Goal: Task Accomplishment & Management: Use online tool/utility

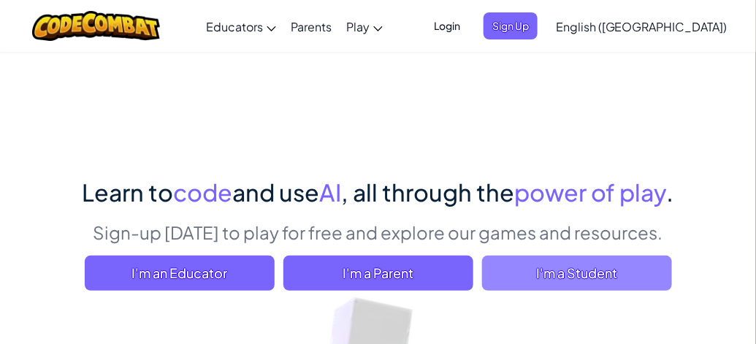
click at [509, 270] on span "I'm a Student" at bounding box center [577, 273] width 190 height 35
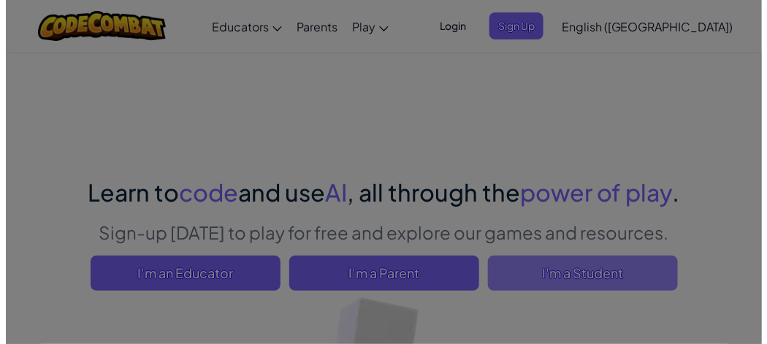
scroll to position [15, 0]
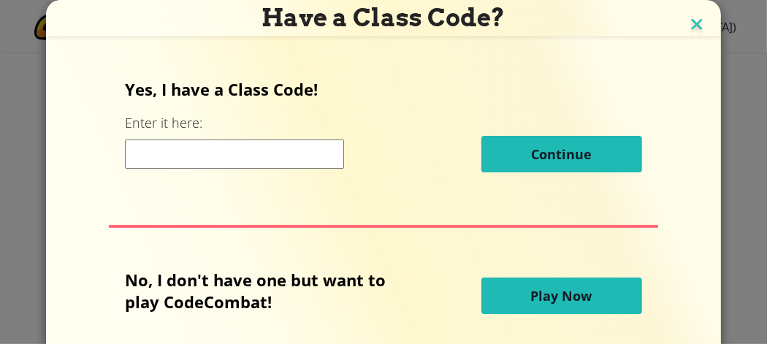
click at [694, 28] on img at bounding box center [697, 26] width 19 height 22
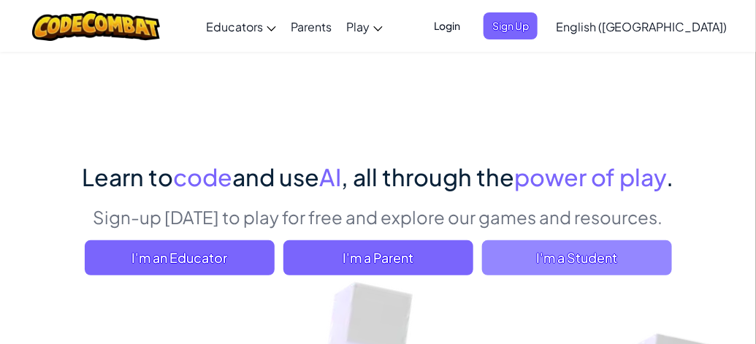
click at [593, 267] on span "I'm a Student" at bounding box center [577, 257] width 190 height 35
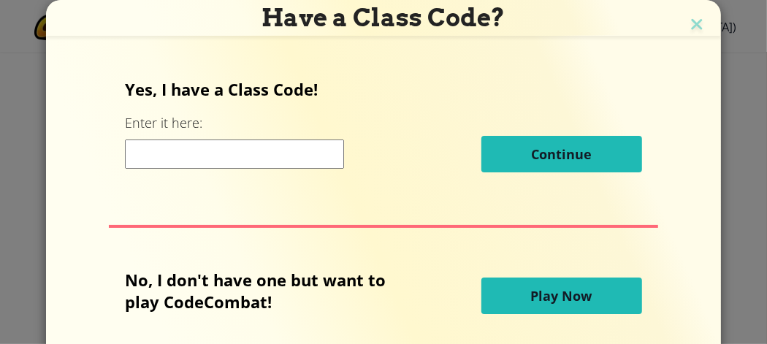
click at [531, 286] on button "Play Now" at bounding box center [562, 296] width 161 height 37
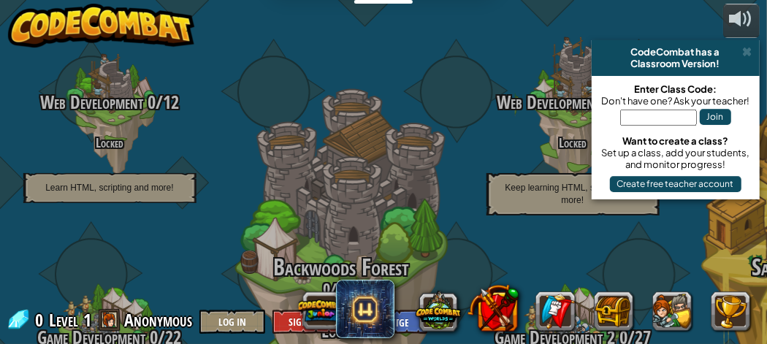
click at [746, 45] on div "CodeCombat has a Classroom Version!" at bounding box center [676, 58] width 168 height 36
click at [749, 51] on span at bounding box center [748, 52] width 10 height 12
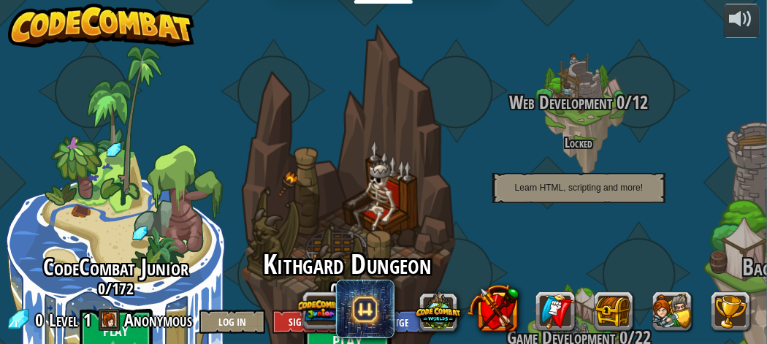
click at [349, 315] on btn "Play" at bounding box center [348, 341] width 88 height 53
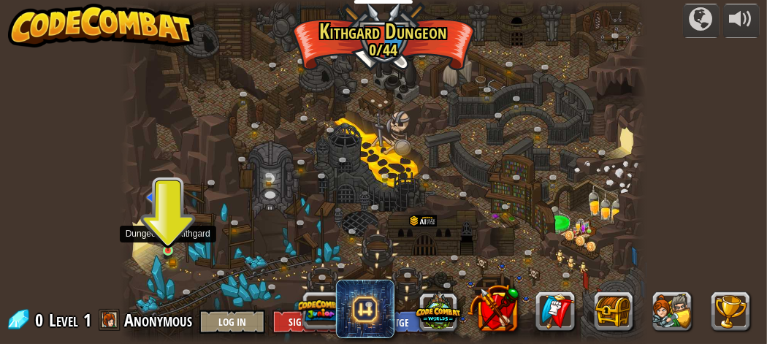
click at [171, 247] on img at bounding box center [168, 240] width 10 height 23
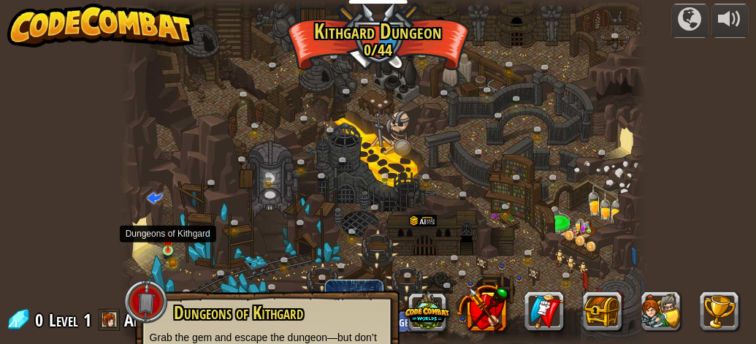
click at [171, 240] on img at bounding box center [168, 240] width 10 height 23
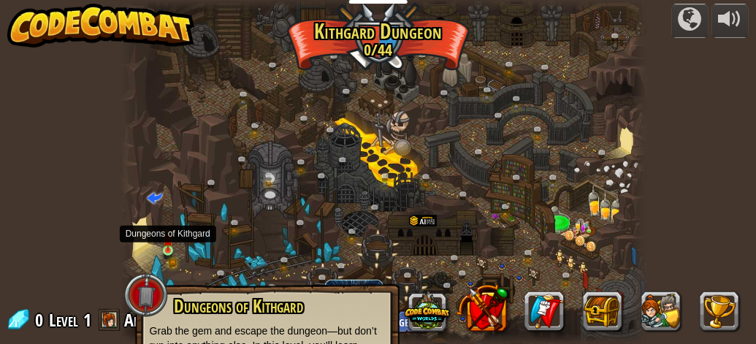
click at [171, 240] on img at bounding box center [168, 240] width 10 height 23
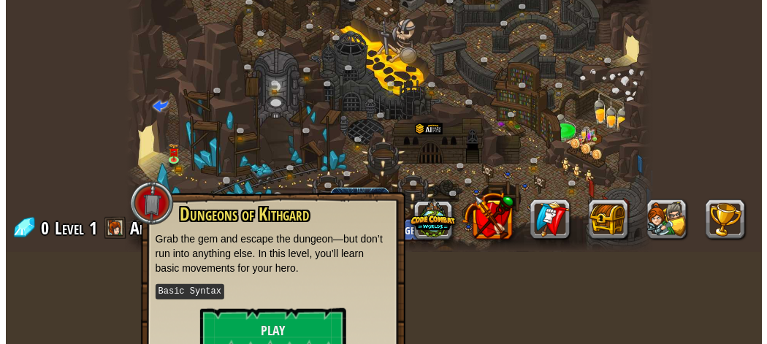
scroll to position [96, 0]
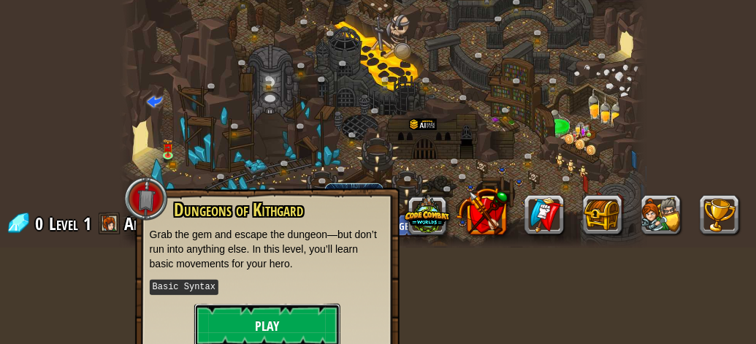
click at [248, 315] on button "Play" at bounding box center [267, 326] width 146 height 44
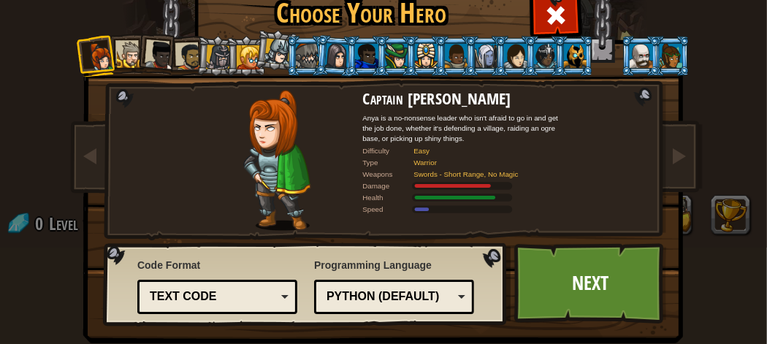
click at [187, 53] on div at bounding box center [189, 56] width 27 height 27
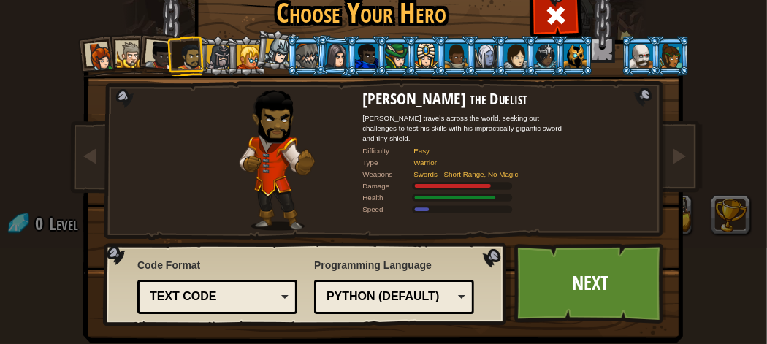
click at [387, 55] on div at bounding box center [396, 55] width 23 height 23
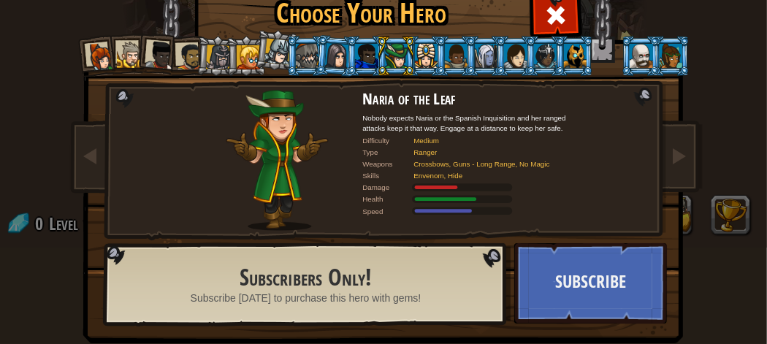
click at [568, 53] on div at bounding box center [575, 55] width 23 height 23
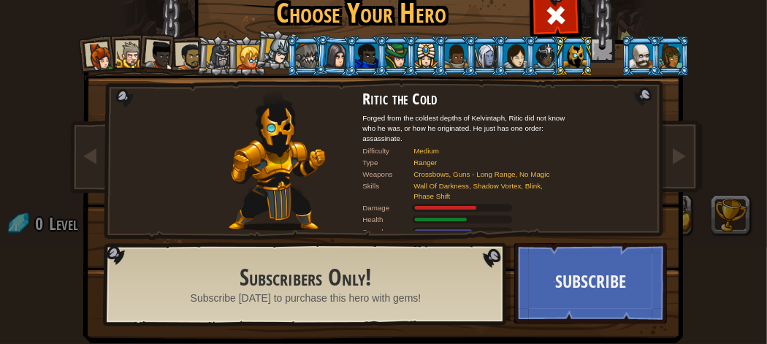
click at [227, 62] on li at bounding box center [246, 56] width 39 height 40
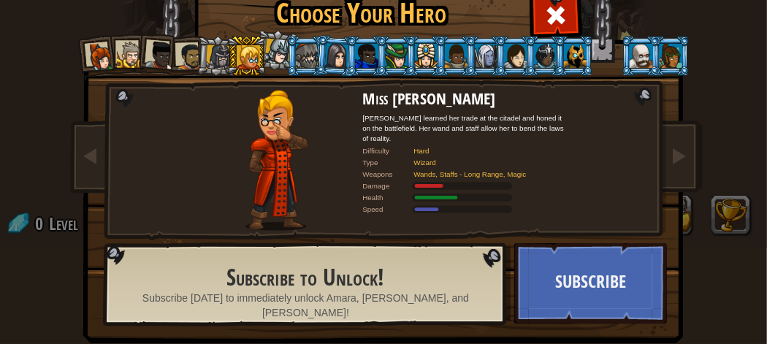
click at [219, 57] on div at bounding box center [218, 57] width 25 height 25
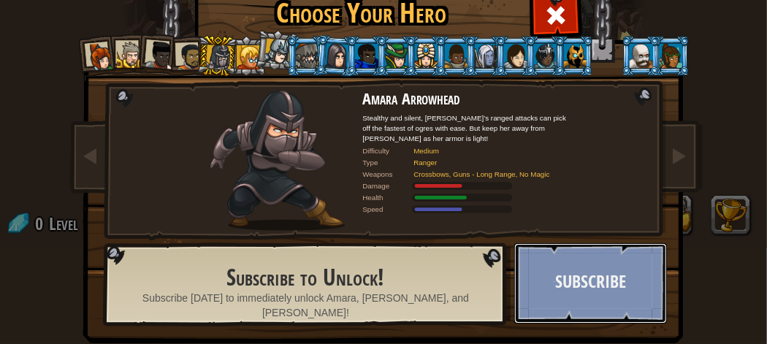
scroll to position [76, 0]
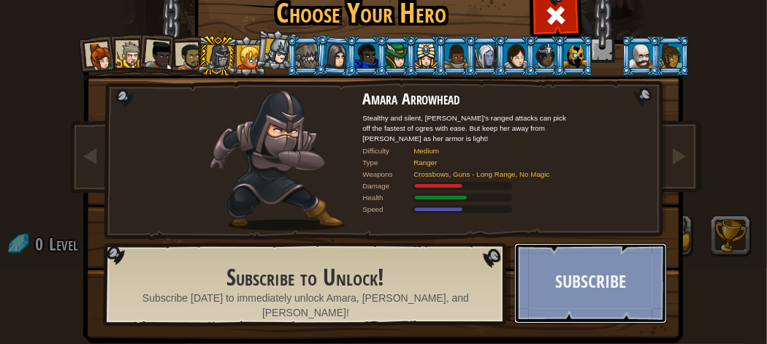
click at [547, 272] on button "Subscribe" at bounding box center [591, 283] width 153 height 80
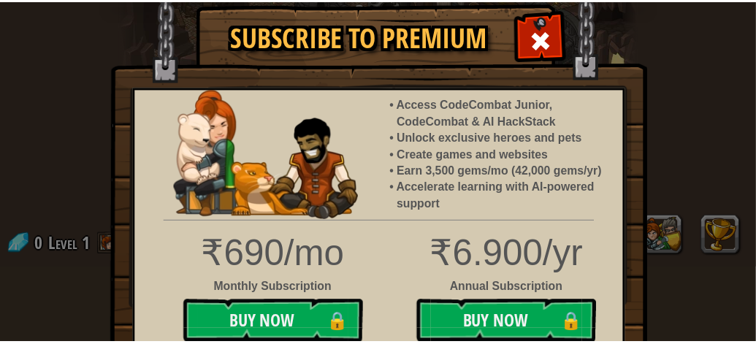
scroll to position [80, 0]
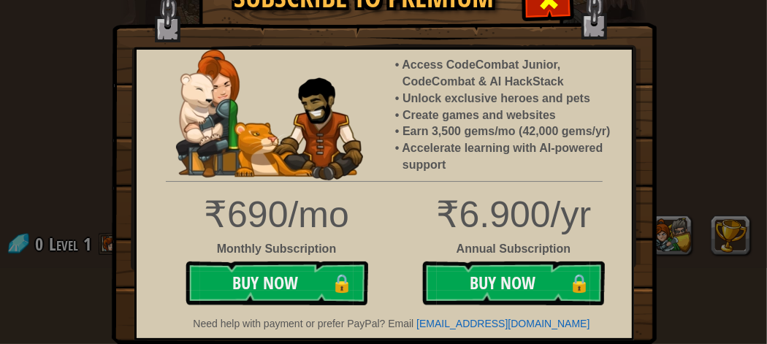
click at [541, 7] on span at bounding box center [548, -1] width 23 height 23
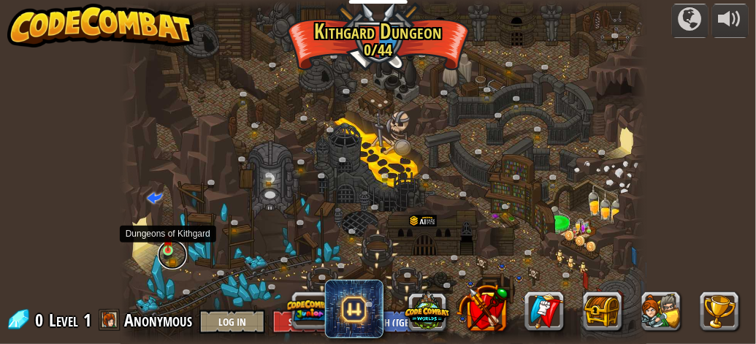
scroll to position [0, 0]
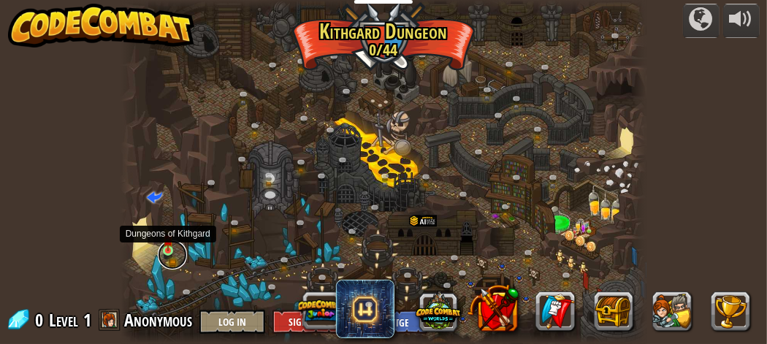
click at [177, 170] on div "Twisted Canyon (Locked) Challenge: collect the most gold using all the programm…" at bounding box center [384, 172] width 527 height 344
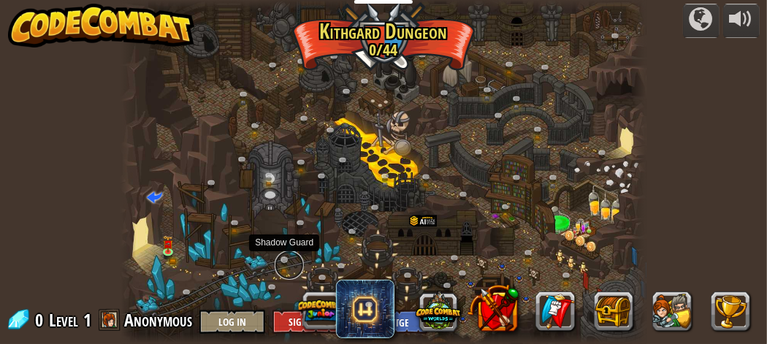
click at [282, 265] on link at bounding box center [289, 265] width 29 height 29
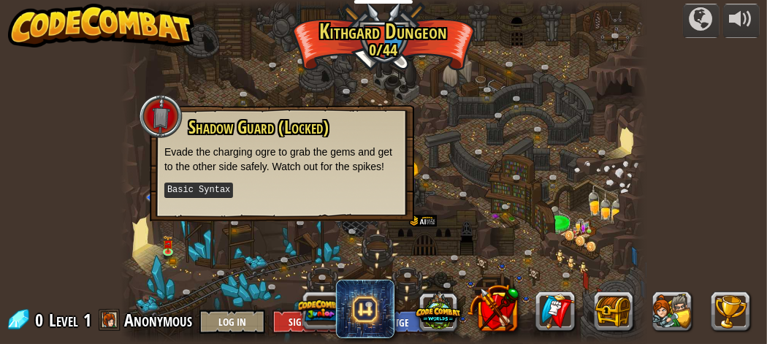
click at [178, 195] on kbd "Basic Syntax" at bounding box center [198, 190] width 69 height 15
click at [212, 189] on kbd "Basic Syntax" at bounding box center [198, 190] width 69 height 15
click at [226, 189] on kbd "Basic Syntax" at bounding box center [198, 190] width 69 height 15
click at [463, 56] on div at bounding box center [384, 172] width 527 height 344
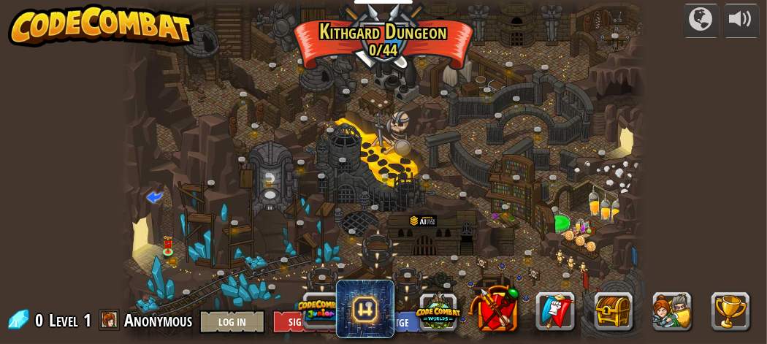
click at [463, 56] on div at bounding box center [384, 172] width 527 height 344
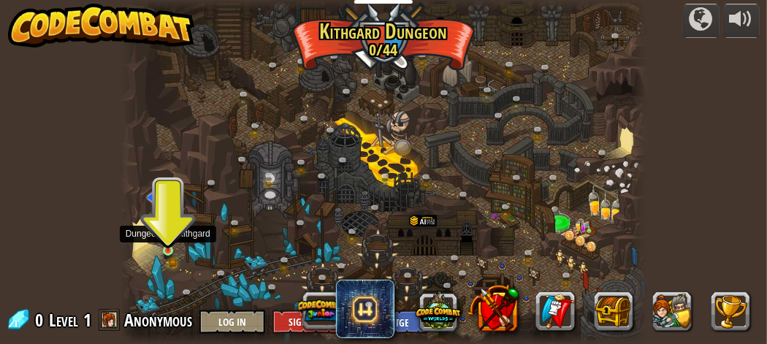
click at [168, 241] on img at bounding box center [168, 240] width 6 height 6
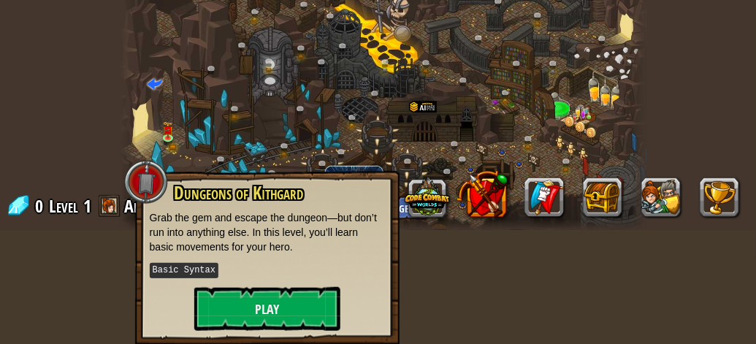
scroll to position [113, 0]
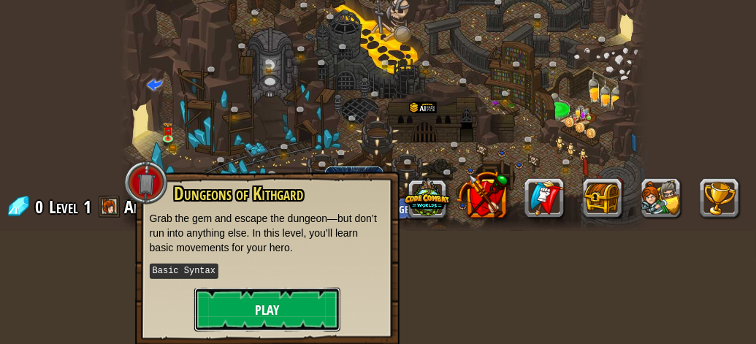
click at [254, 308] on button "Play" at bounding box center [267, 310] width 146 height 44
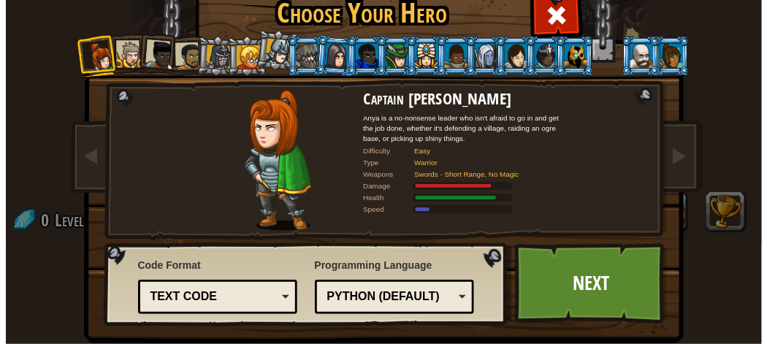
scroll to position [99, 0]
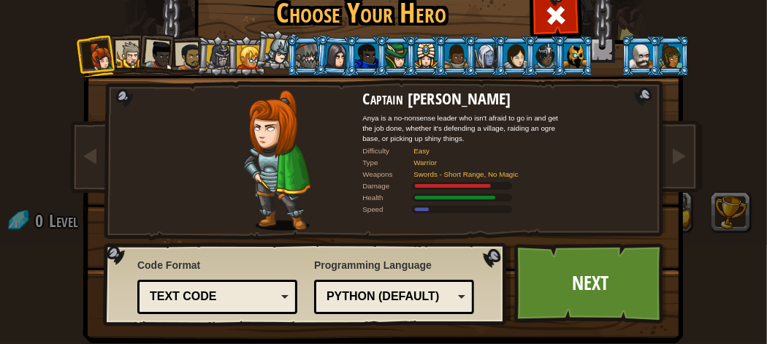
click at [304, 50] on div at bounding box center [307, 55] width 23 height 23
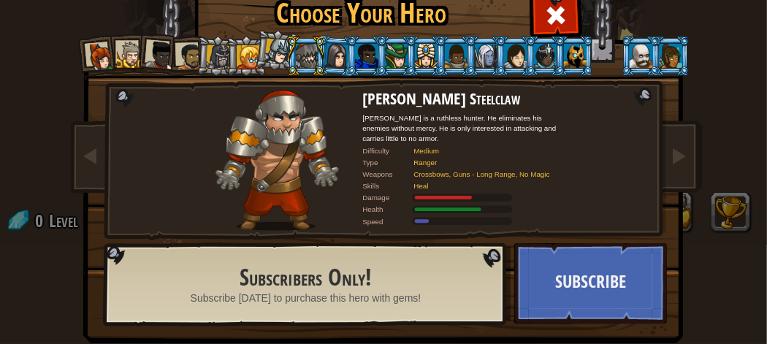
click at [217, 48] on div at bounding box center [218, 57] width 25 height 25
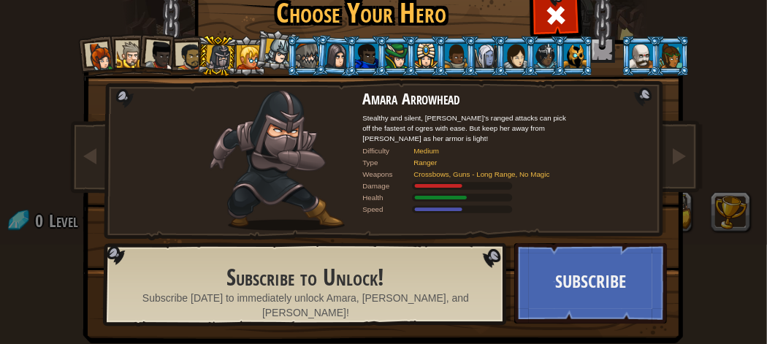
click at [137, 49] on li at bounding box center [157, 53] width 43 height 43
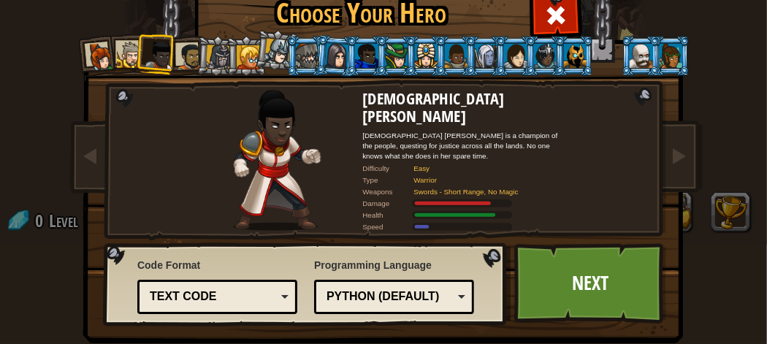
click at [555, 45] on li at bounding box center [574, 56] width 39 height 40
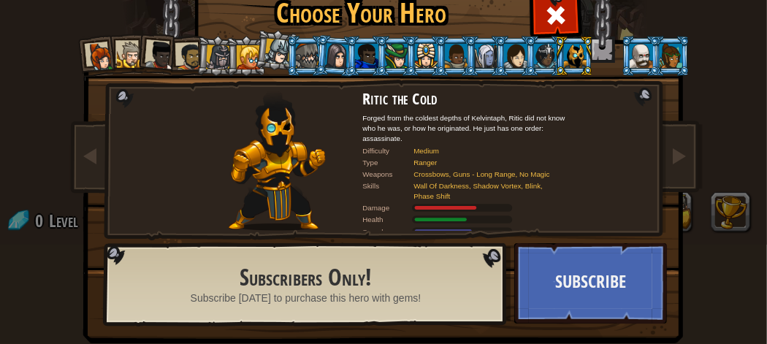
click at [466, 48] on li at bounding box center [485, 56] width 39 height 40
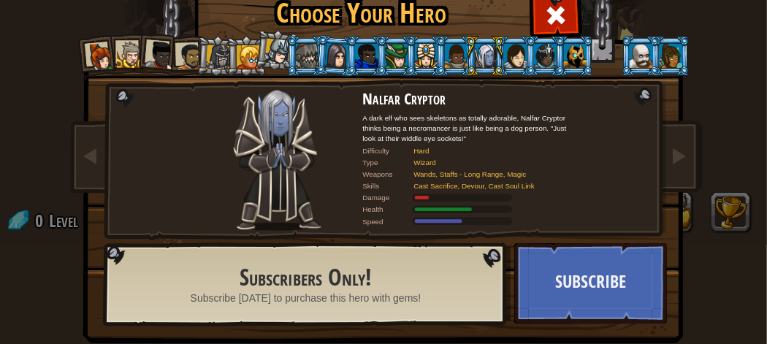
click at [429, 55] on div at bounding box center [426, 55] width 23 height 23
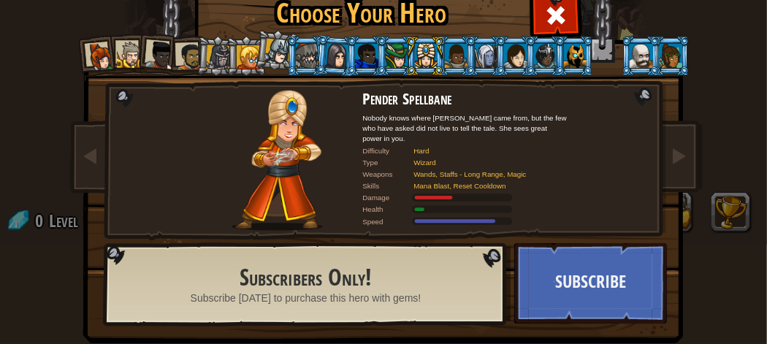
click at [406, 56] on li at bounding box center [425, 56] width 39 height 40
click at [368, 55] on div at bounding box center [366, 55] width 23 height 23
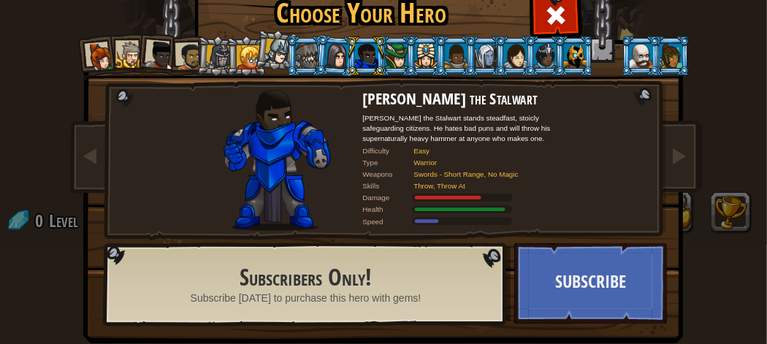
click at [123, 48] on div at bounding box center [130, 55] width 27 height 27
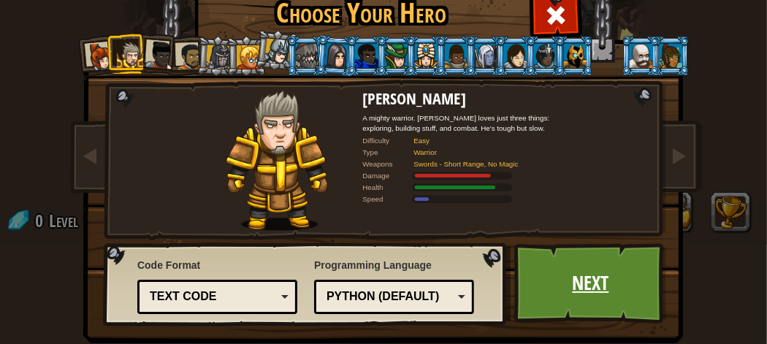
click at [529, 285] on link "Next" at bounding box center [591, 283] width 153 height 80
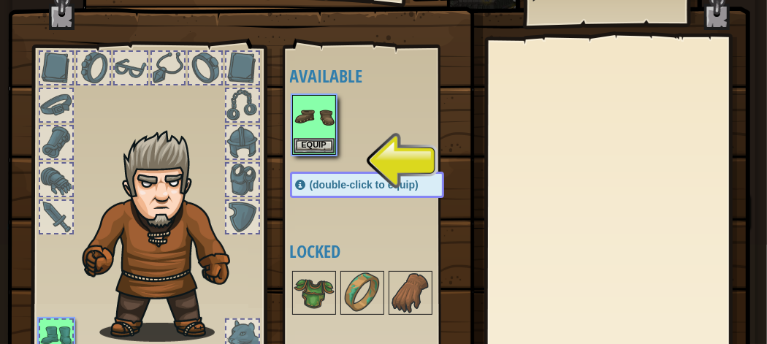
scroll to position [37, 0]
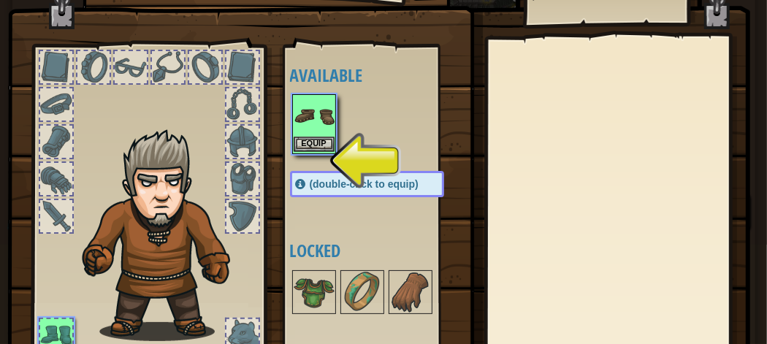
click at [303, 116] on img at bounding box center [314, 116] width 41 height 41
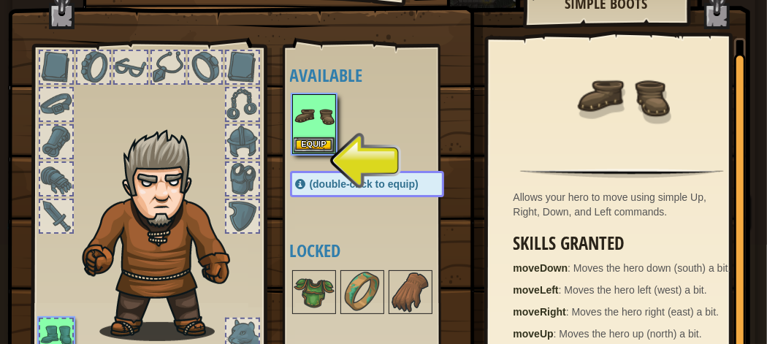
scroll to position [4, 0]
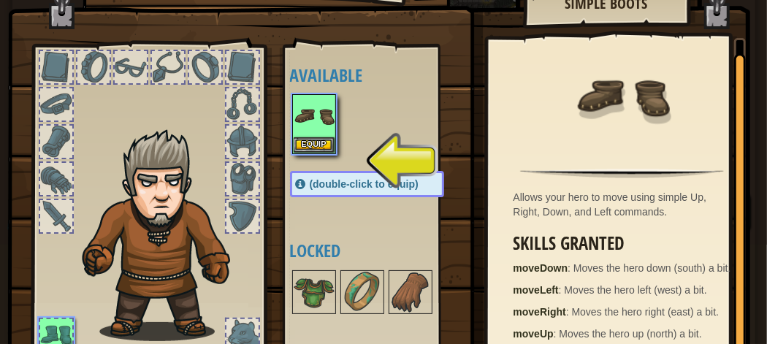
click at [346, 178] on span "(double-click to equip)" at bounding box center [364, 184] width 109 height 12
click at [311, 135] on img at bounding box center [314, 116] width 41 height 41
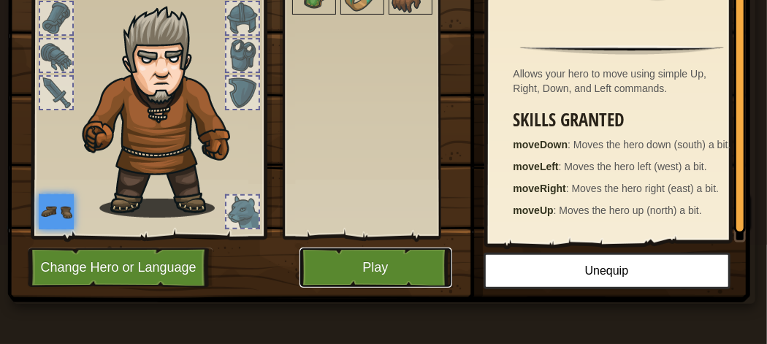
scroll to position [49, 0]
click at [390, 272] on button "Play" at bounding box center [376, 268] width 153 height 40
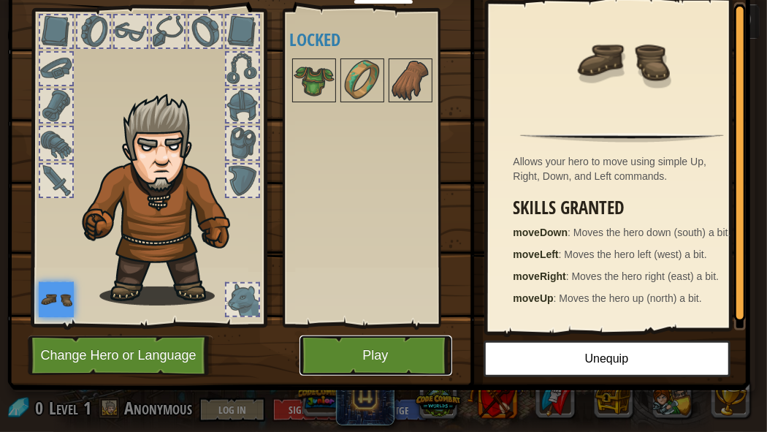
scroll to position [72, 0]
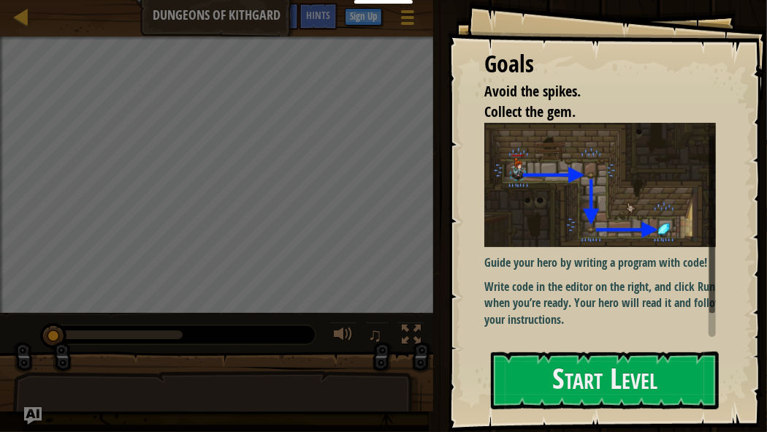
scroll to position [34, 0]
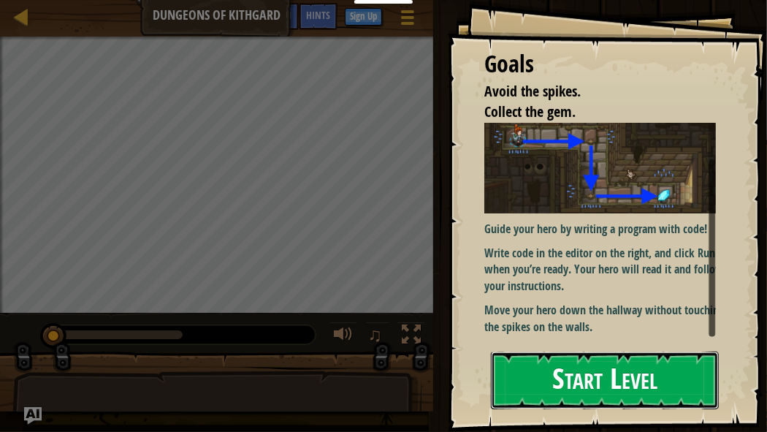
click at [566, 343] on button "Start Level" at bounding box center [605, 381] width 228 height 58
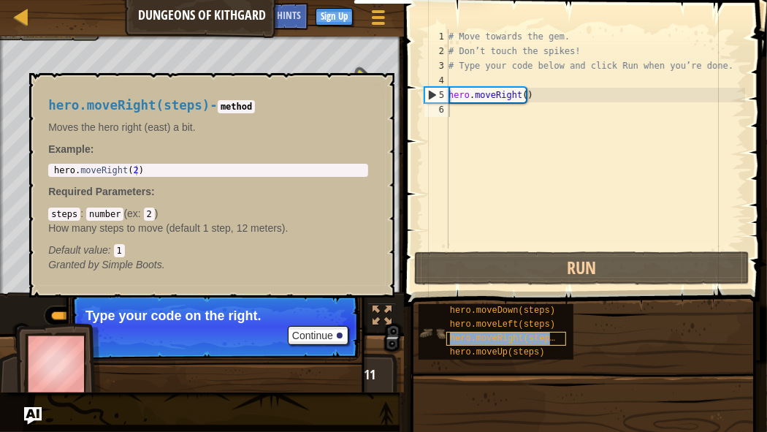
click at [501, 333] on span "hero.moveRight(steps)" at bounding box center [505, 338] width 110 height 10
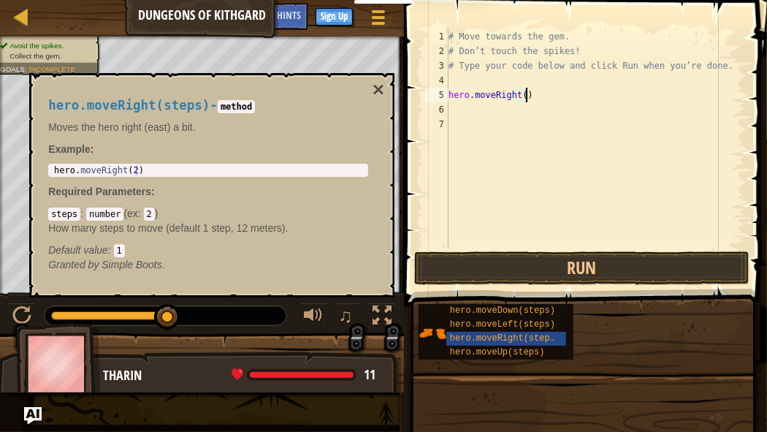
click at [555, 88] on div "# Move towards the gem. # Don’t touch the spikes! # Type your code below and cl…" at bounding box center [596, 153] width 300 height 248
type textarea "hero.moveRight()"
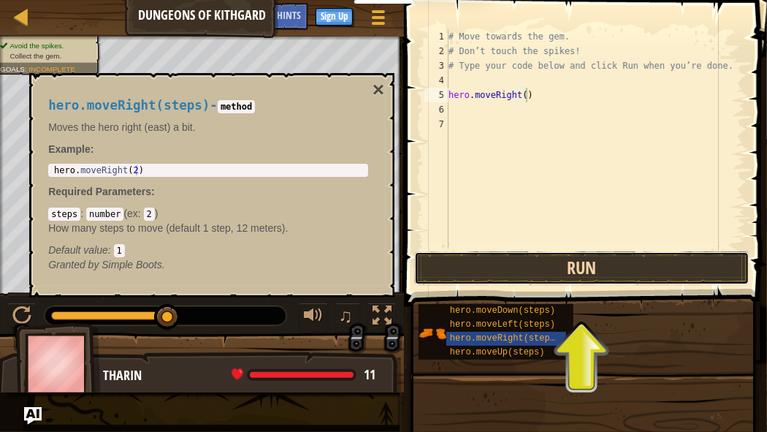
click at [544, 266] on button "Run" at bounding box center [581, 268] width 335 height 34
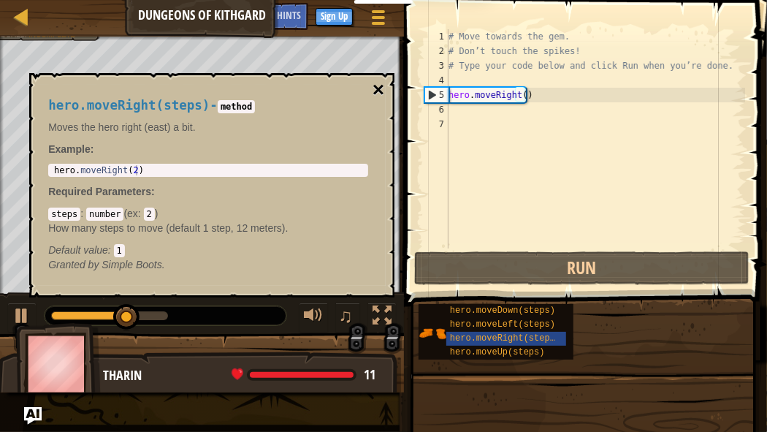
click at [377, 95] on button "×" at bounding box center [379, 90] width 12 height 20
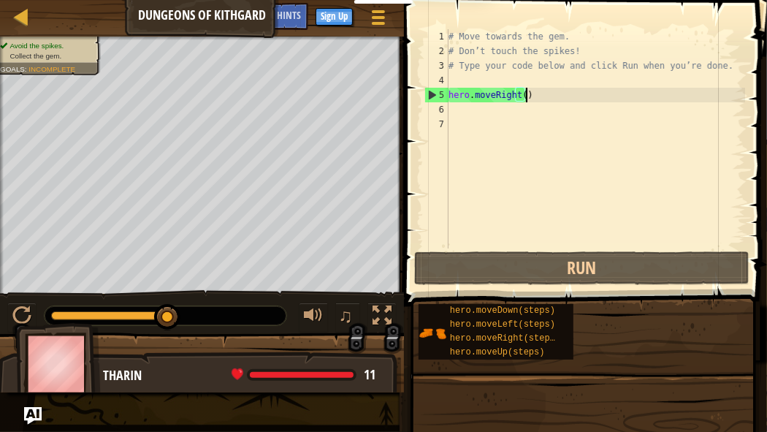
click at [540, 92] on div "# Move towards the gem. # Don’t touch the spikes! # Type your code below and cl…" at bounding box center [596, 153] width 300 height 248
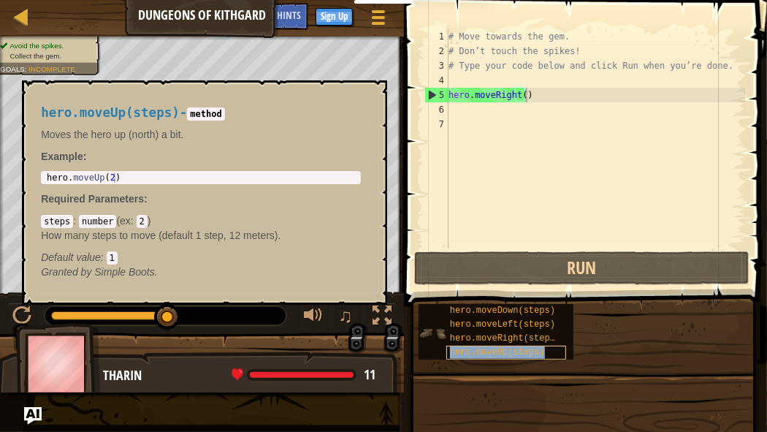
click at [491, 343] on span "hero.moveUp(steps)" at bounding box center [497, 352] width 95 height 10
click at [372, 92] on button "×" at bounding box center [371, 97] width 12 height 20
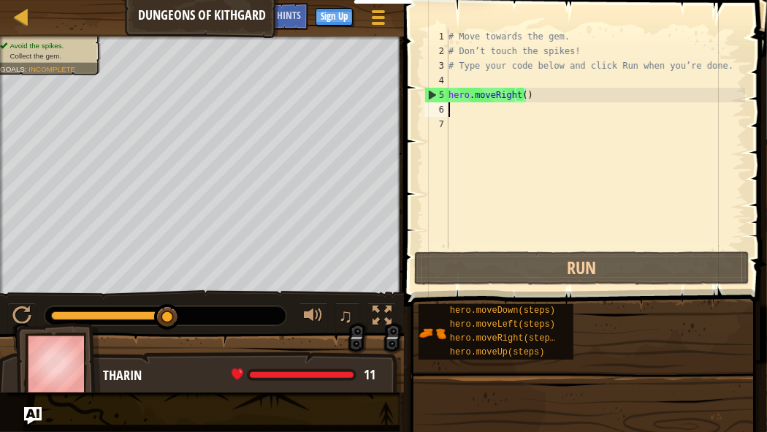
click at [534, 106] on div "# Move towards the gem. # Don’t touch the spikes! # Type your code below and cl…" at bounding box center [596, 153] width 300 height 248
click at [537, 95] on div "# Move towards the gem. # Don’t touch the spikes! # Type your code below and cl…" at bounding box center [596, 153] width 300 height 248
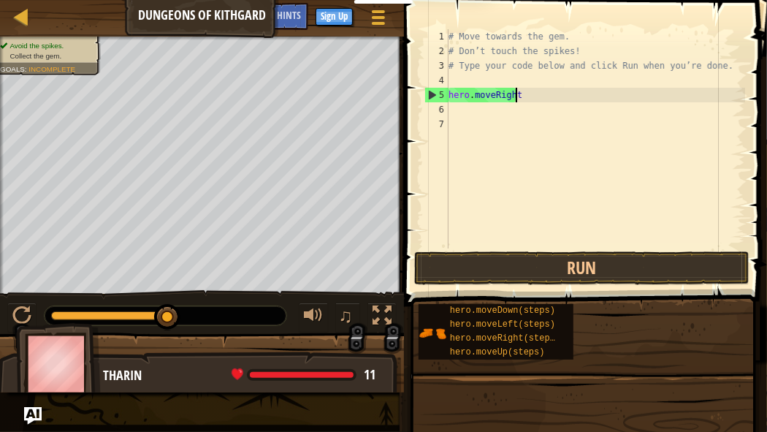
type textarea "hero.moveRigh"
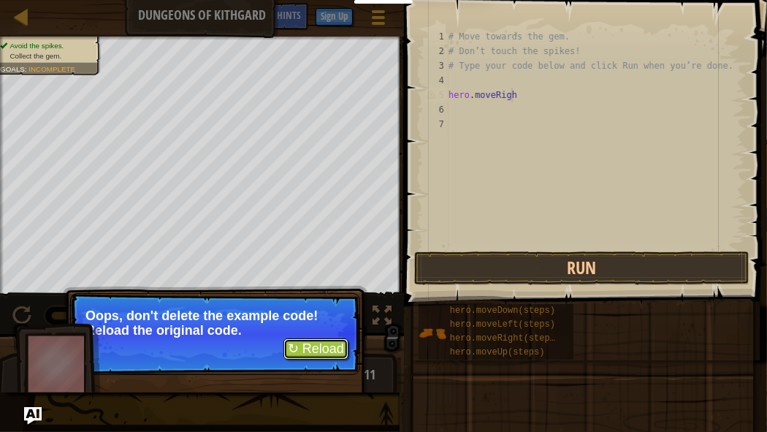
click at [331, 343] on button "↻ Reload" at bounding box center [316, 349] width 65 height 22
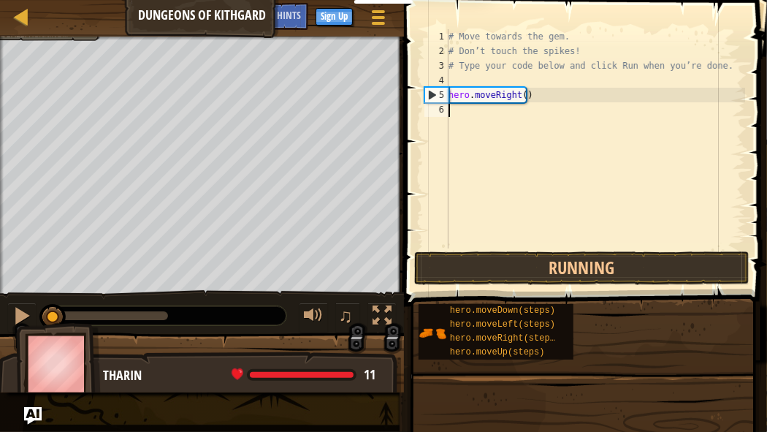
scroll to position [7, 0]
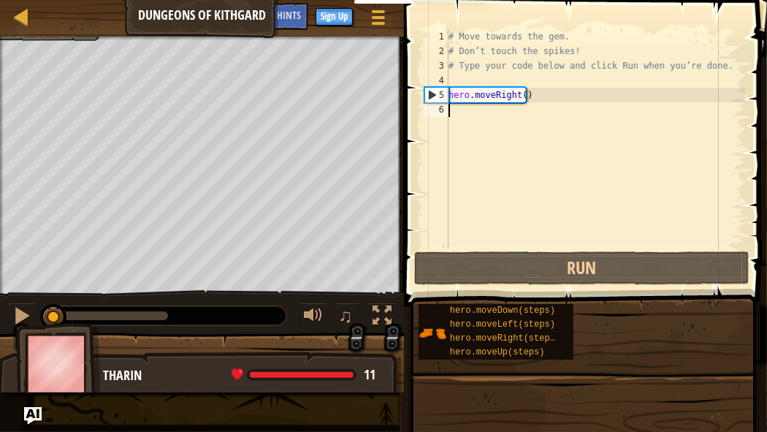
type textarea "h"
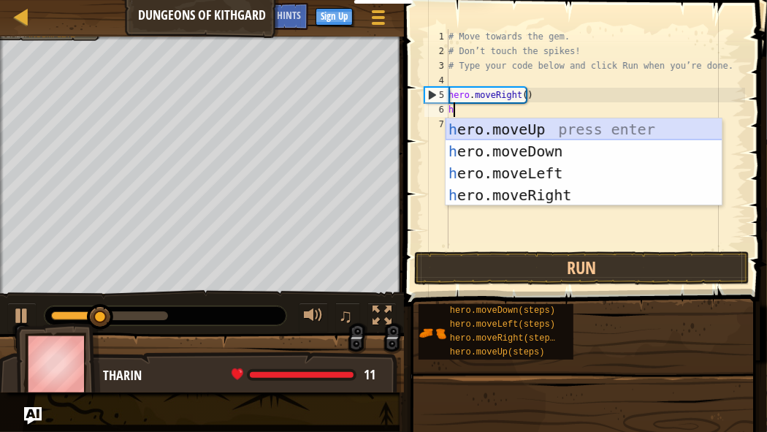
click at [579, 126] on div "h ero.moveUp press enter h ero.moveDown press enter h ero.moveLeft press enter …" at bounding box center [584, 184] width 277 height 132
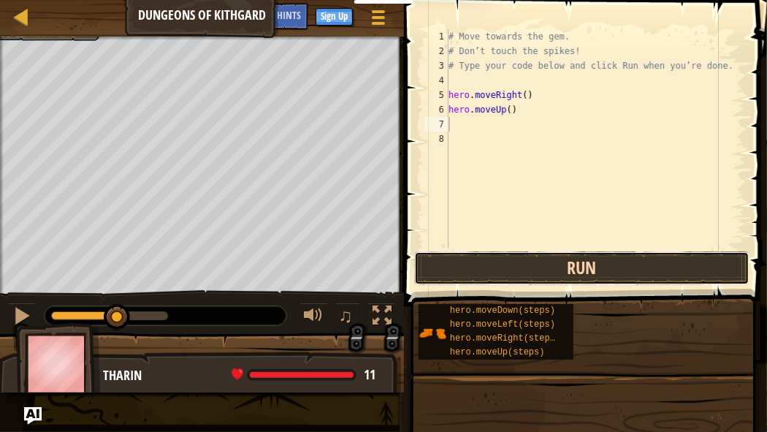
click at [556, 268] on button "Run" at bounding box center [581, 268] width 335 height 34
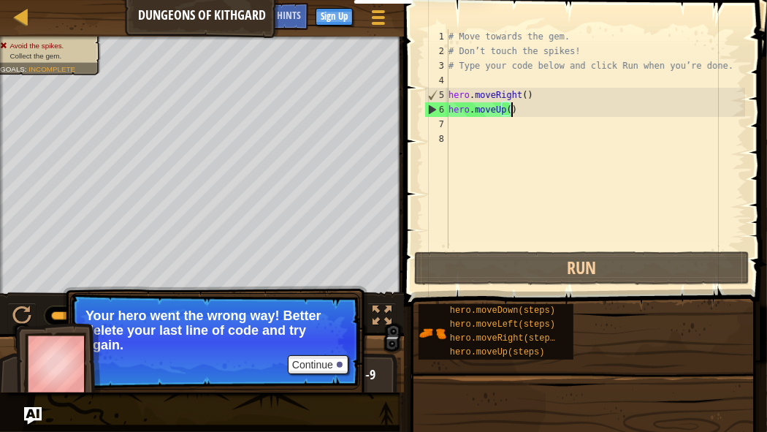
click at [522, 116] on div "# Move towards the gem. # Don’t touch the spikes! # Type your code below and cl…" at bounding box center [596, 153] width 300 height 248
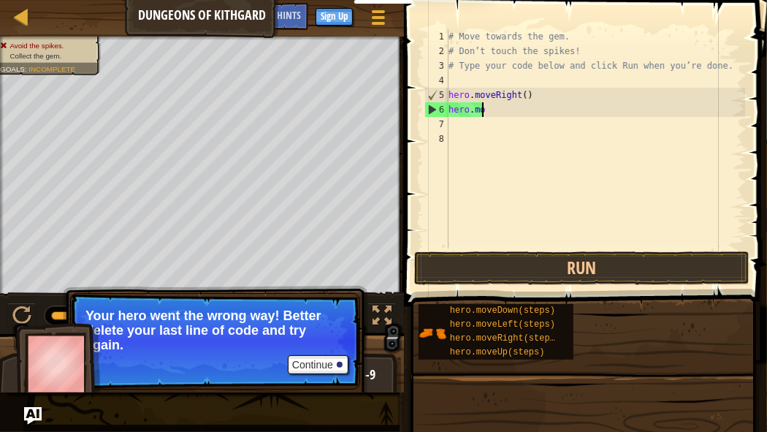
type textarea "h"
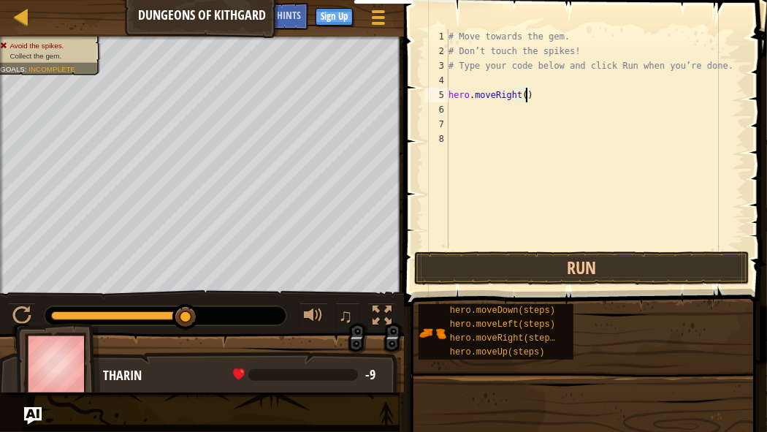
click at [527, 98] on div "# Move towards the gem. # Don’t touch the spikes! # Type your code below and cl…" at bounding box center [596, 153] width 300 height 248
type textarea "hero.moveRight()"
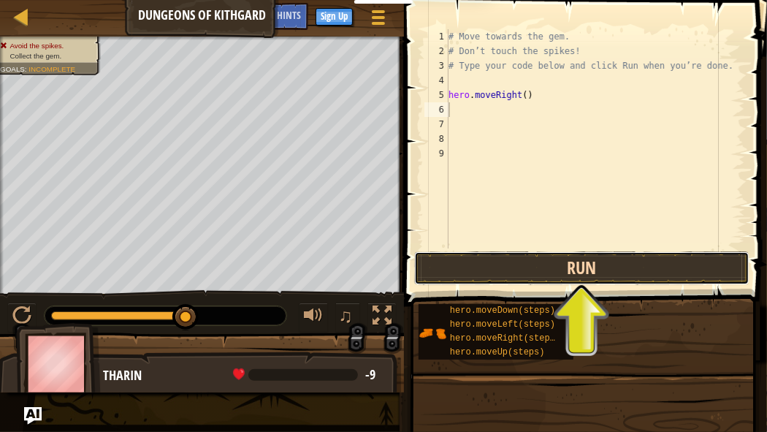
click at [539, 259] on button "Run" at bounding box center [581, 268] width 335 height 34
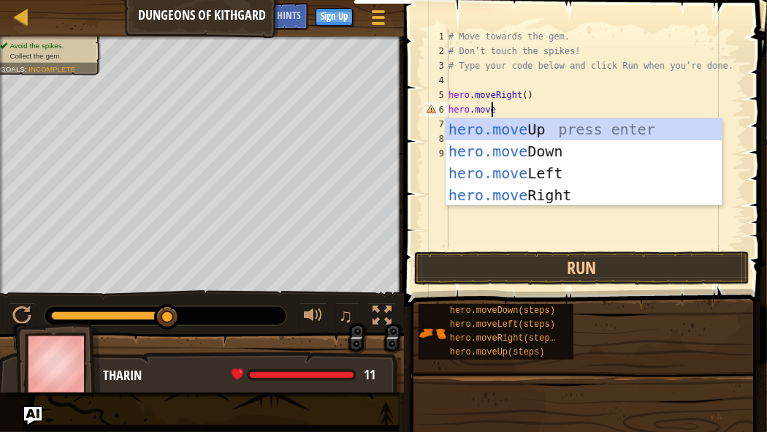
scroll to position [7, 3]
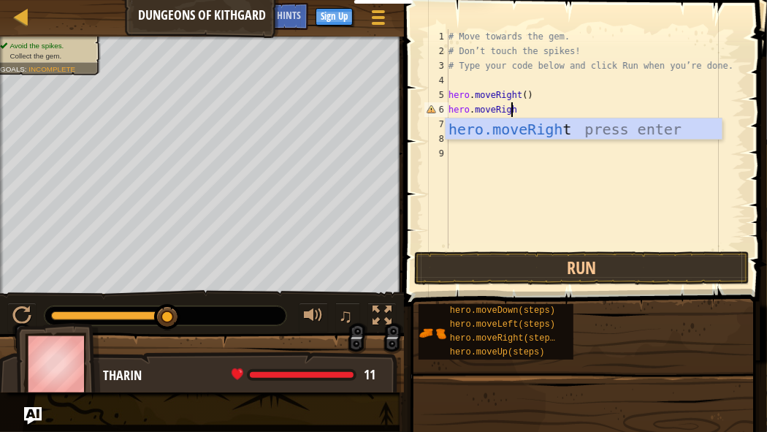
type textarea "hero.moveRight"
click at [498, 125] on div "hero.moveRight press enter" at bounding box center [584, 151] width 277 height 66
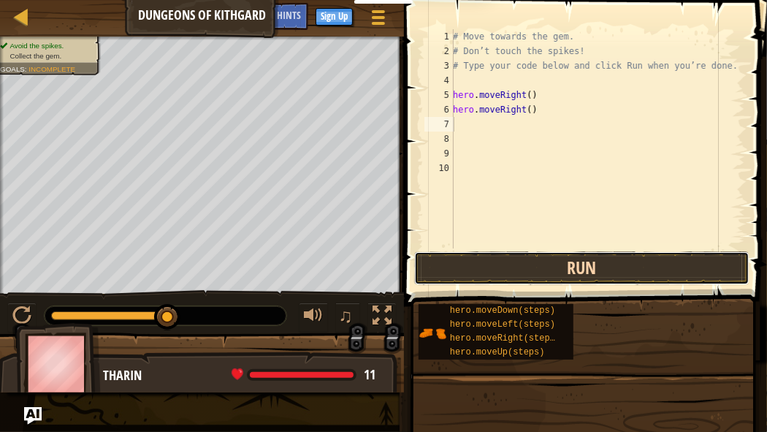
click at [525, 265] on button "Run" at bounding box center [581, 268] width 335 height 34
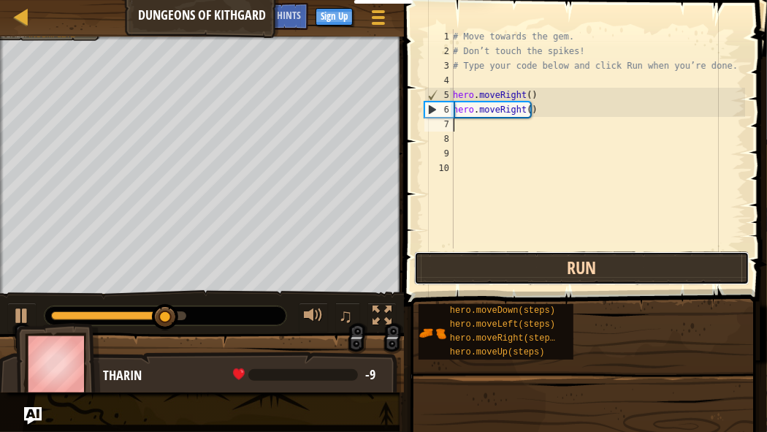
click at [534, 264] on button "Run" at bounding box center [581, 268] width 335 height 34
click at [508, 284] on button "Run" at bounding box center [581, 268] width 335 height 34
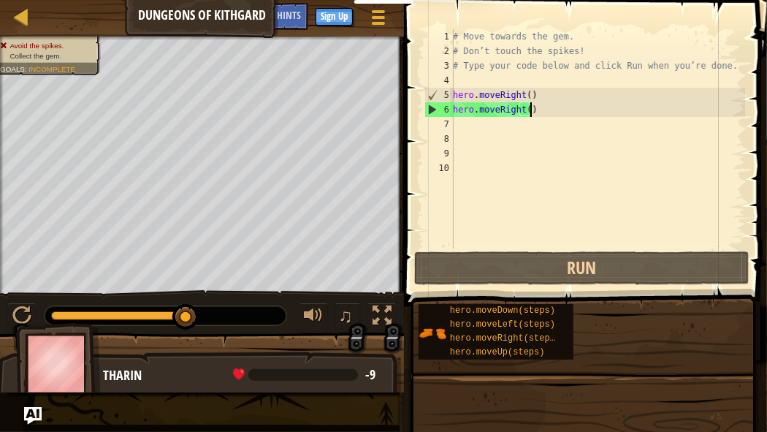
click at [552, 110] on div "# Move towards the gem. # Don’t touch the spikes! # Type your code below and cl…" at bounding box center [597, 153] width 295 height 248
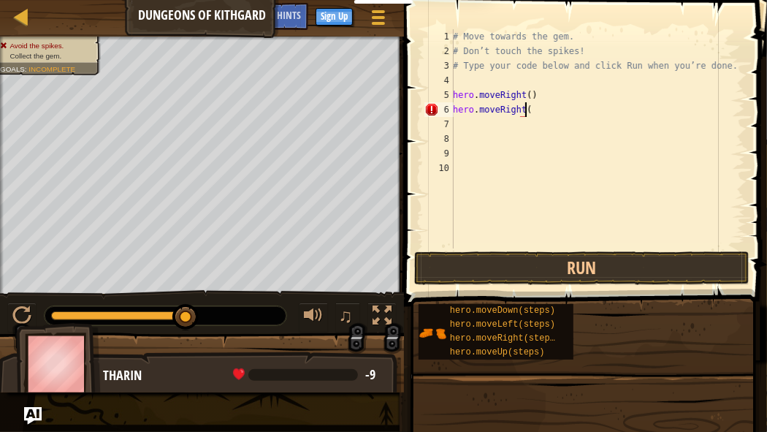
type textarea "hero.moveRight()"
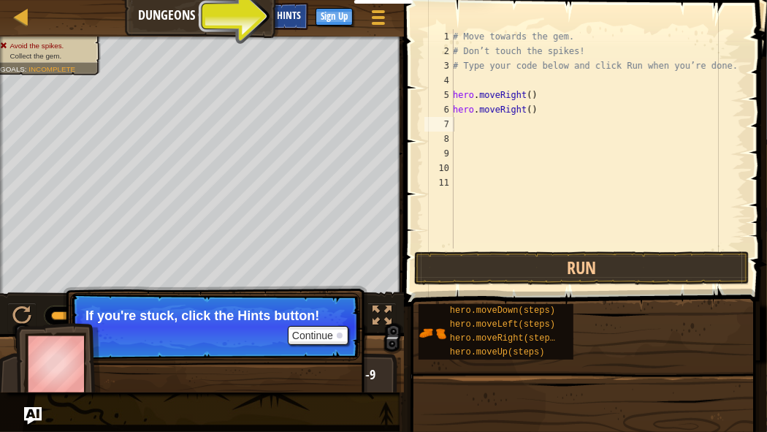
click at [303, 8] on div "Hints" at bounding box center [289, 16] width 39 height 27
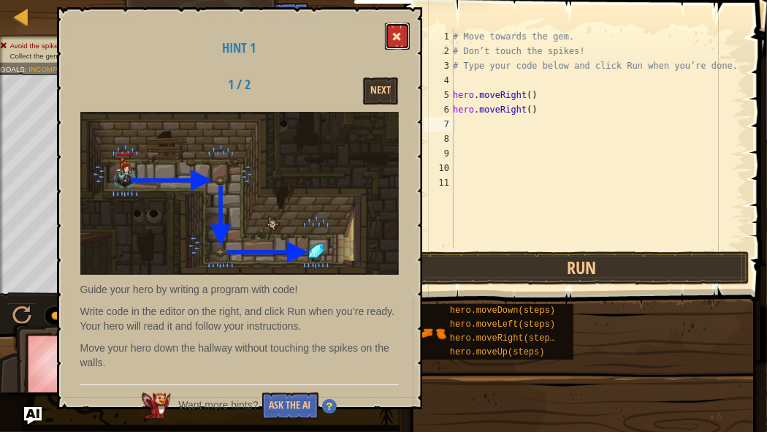
click at [405, 29] on button at bounding box center [397, 36] width 25 height 27
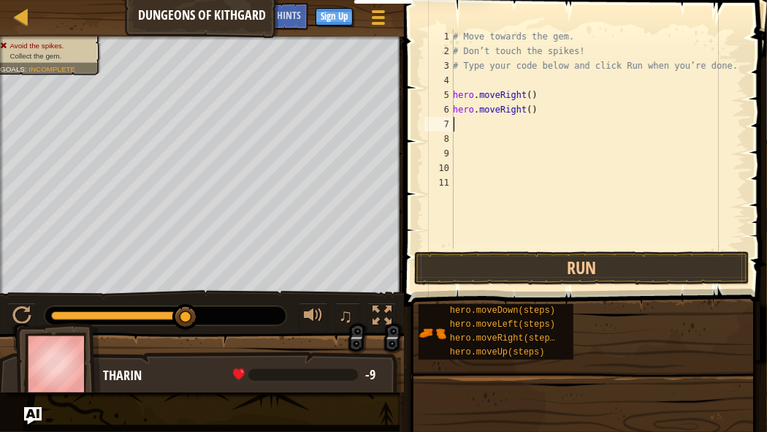
click at [435, 132] on div "8" at bounding box center [439, 139] width 29 height 15
click at [568, 108] on div "Map Dungeons of Kithgard Game Menu Done Sign Up Hints Ask AI 1 הההההההההההההההה…" at bounding box center [383, 216] width 767 height 432
click at [568, 108] on div "# Move towards the gem. # Don’t touch the spikes! # Type your code below and cl…" at bounding box center [597, 153] width 295 height 248
type textarea "h"
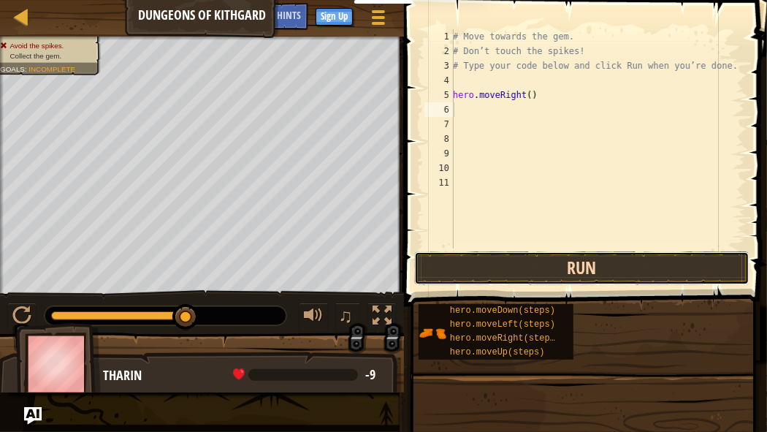
click at [564, 272] on button "Run" at bounding box center [581, 268] width 335 height 34
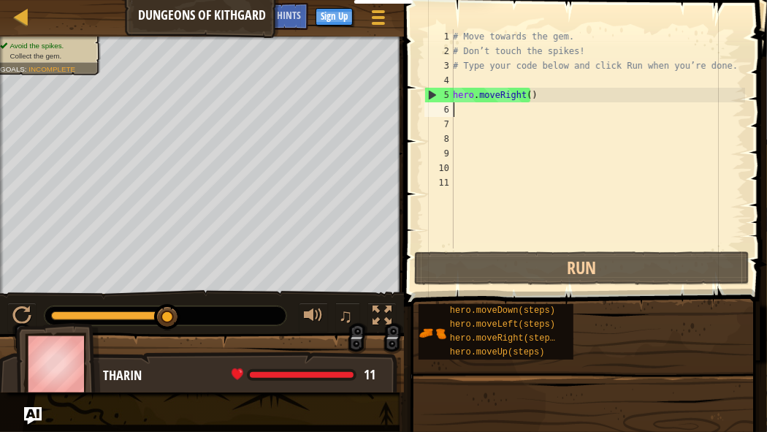
type textarea "h"
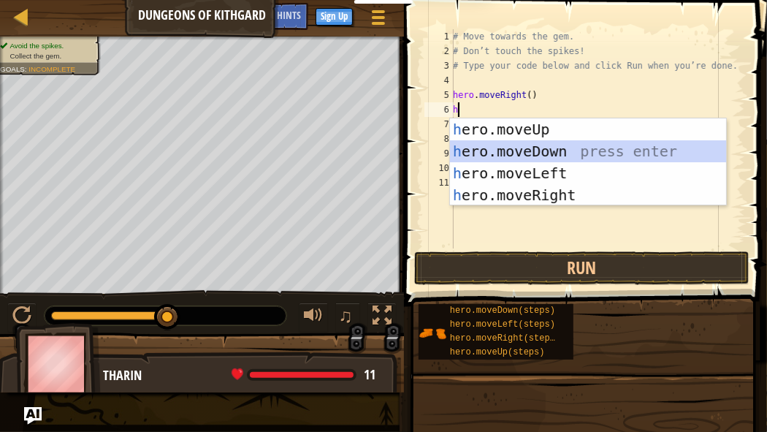
click at [486, 144] on div "h ero.moveUp press enter h ero.moveDown press enter h ero.moveLeft press enter …" at bounding box center [588, 184] width 277 height 132
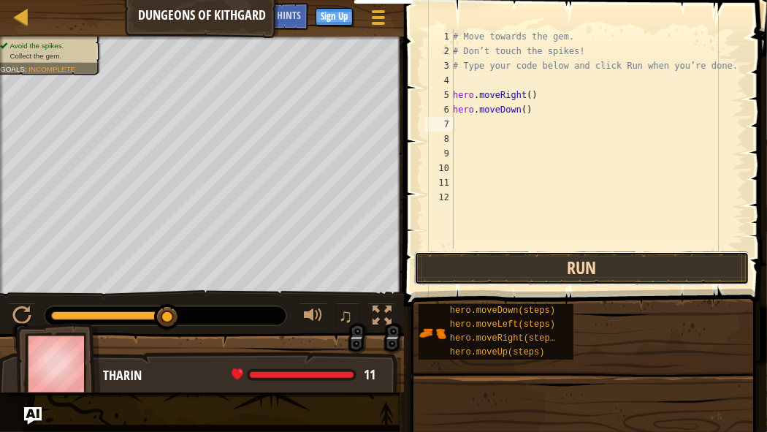
click at [512, 273] on button "Run" at bounding box center [581, 268] width 335 height 34
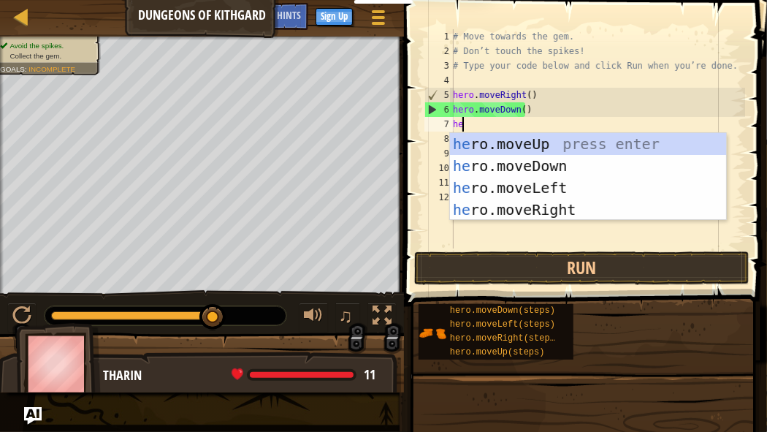
type textarea "her"
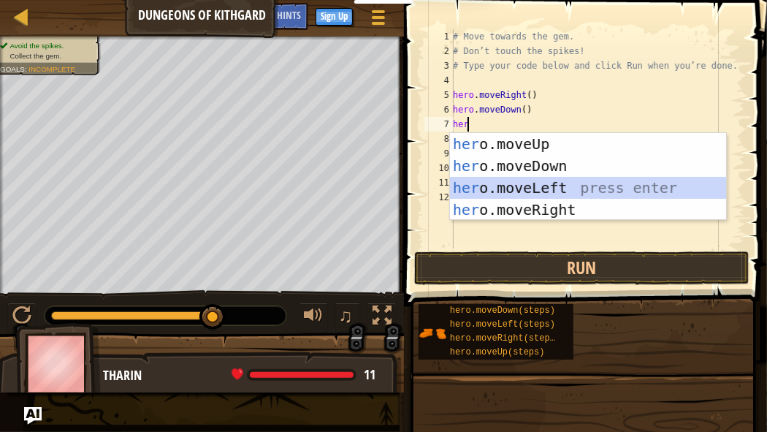
click at [489, 186] on div "her o.moveUp press enter her o.moveDown press enter her o.moveLeft press enter …" at bounding box center [588, 199] width 277 height 132
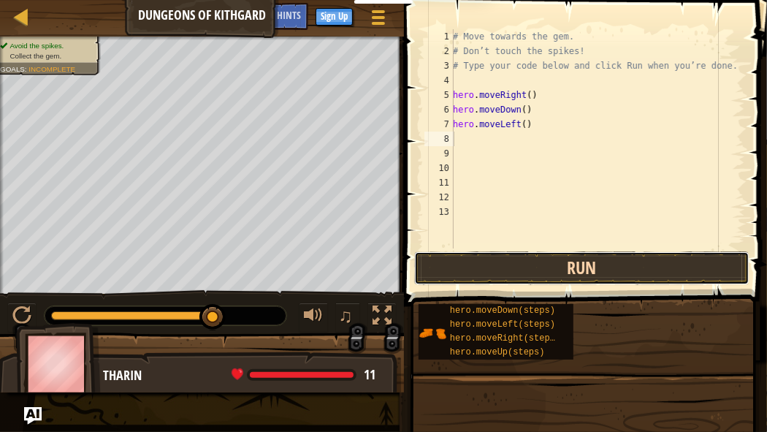
click at [502, 262] on button "Run" at bounding box center [581, 268] width 335 height 34
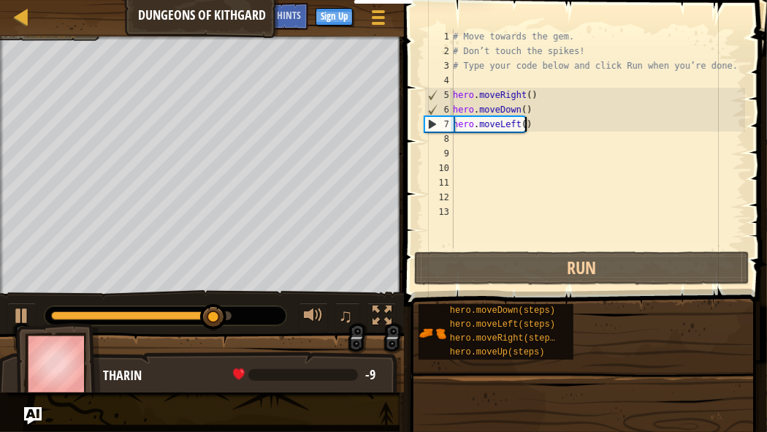
click at [551, 128] on div "# Move towards the gem. # Don’t touch the spikes! # Type your code below and cl…" at bounding box center [597, 153] width 295 height 248
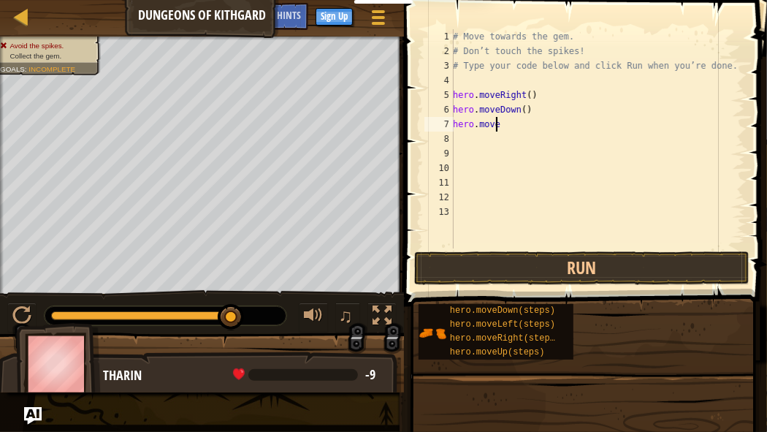
type textarea "hero.mover"
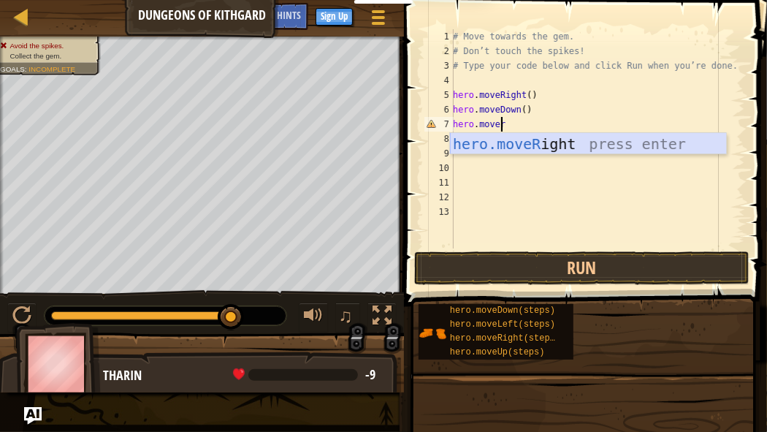
click at [553, 137] on div "hero.moveR ight press enter" at bounding box center [588, 166] width 277 height 66
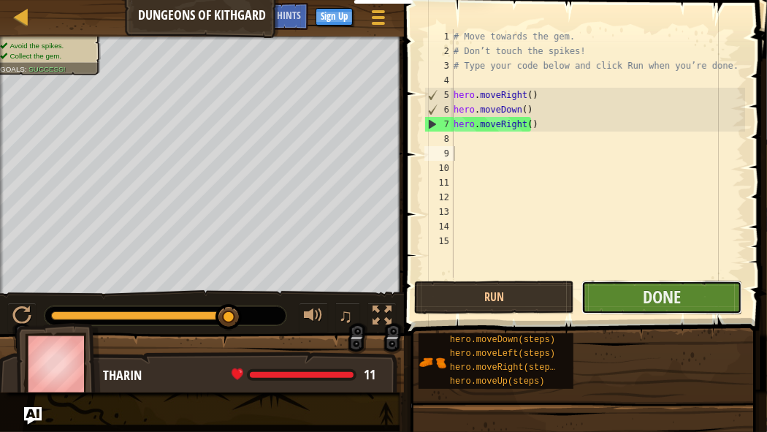
click at [628, 300] on button "Done" at bounding box center [662, 298] width 160 height 34
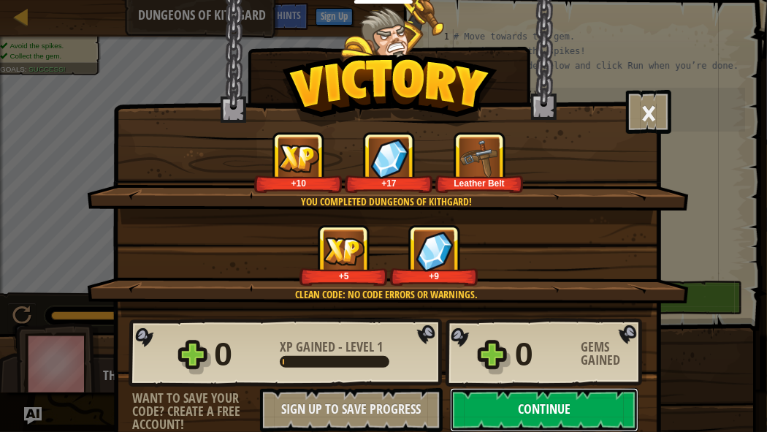
click at [580, 343] on button "Continue" at bounding box center [544, 410] width 189 height 44
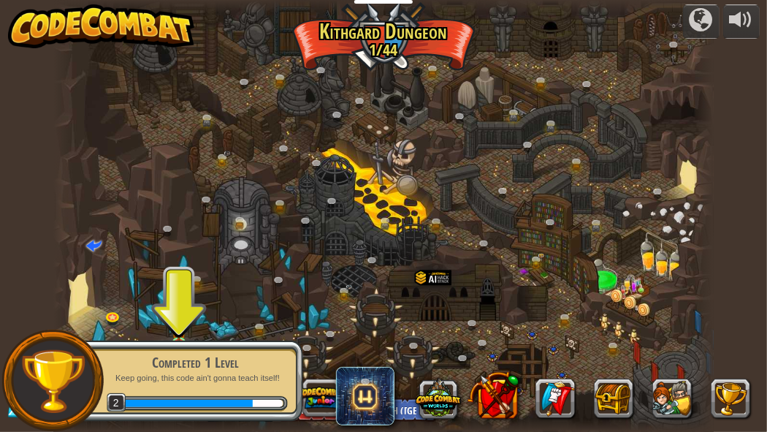
click at [175, 341] on div "Completed 1 Level Keep going, this code ain't gonna teach itself! 2" at bounding box center [188, 381] width 230 height 82
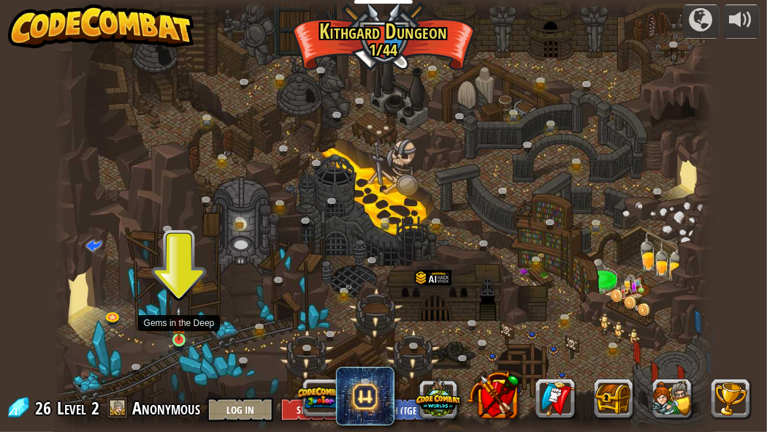
click at [180, 333] on img at bounding box center [179, 323] width 15 height 34
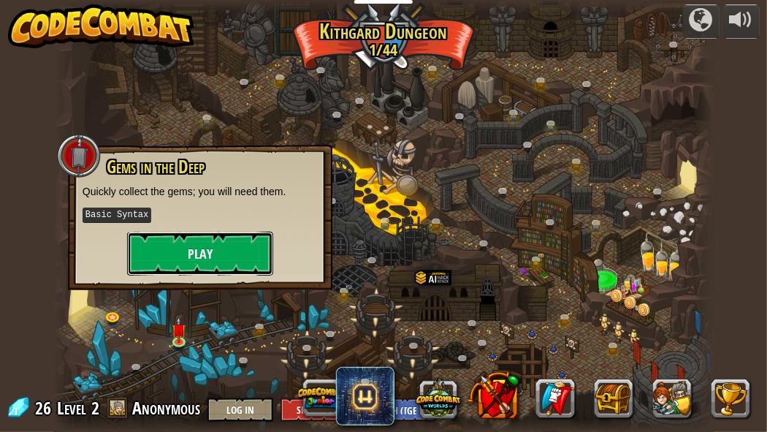
click at [227, 257] on button "Play" at bounding box center [200, 254] width 146 height 44
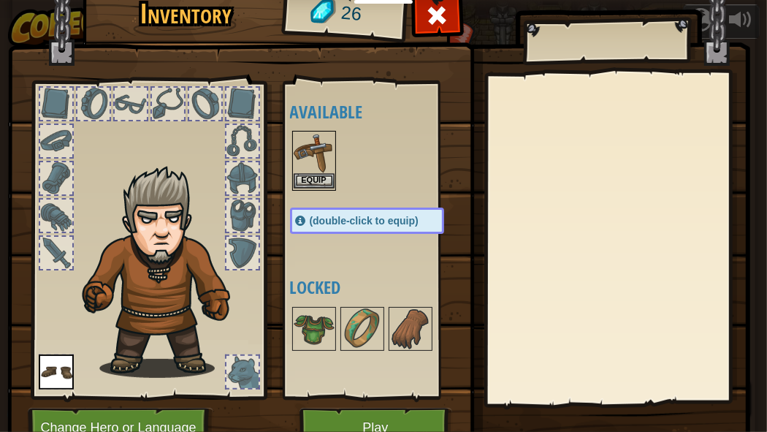
click at [305, 167] on img at bounding box center [314, 152] width 41 height 41
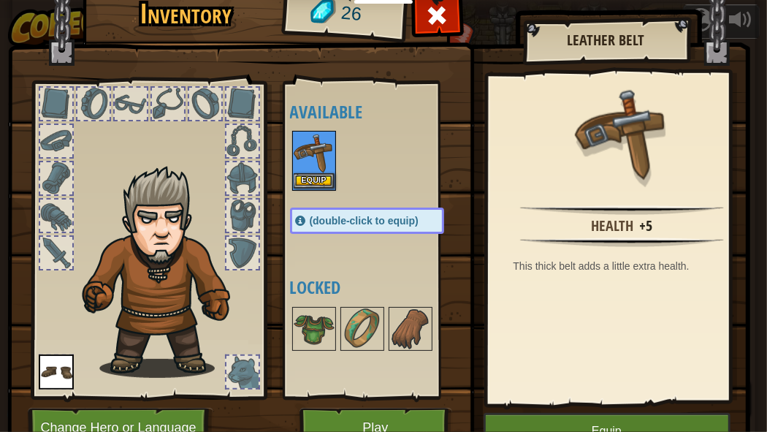
click at [305, 167] on img at bounding box center [314, 152] width 41 height 41
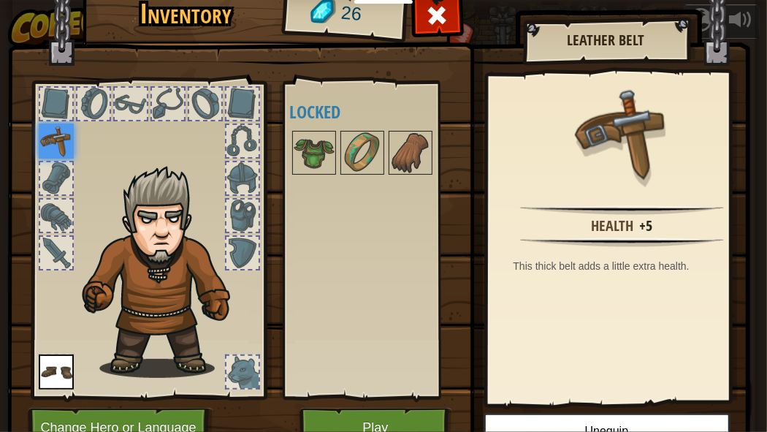
scroll to position [72, 0]
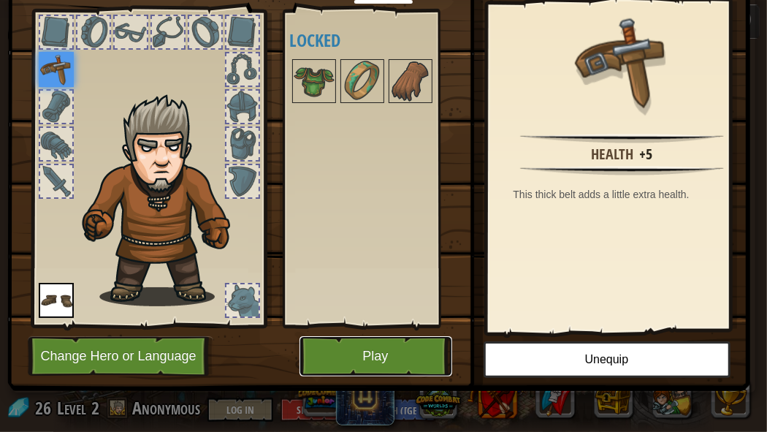
click at [365, 343] on button "Play" at bounding box center [376, 356] width 153 height 40
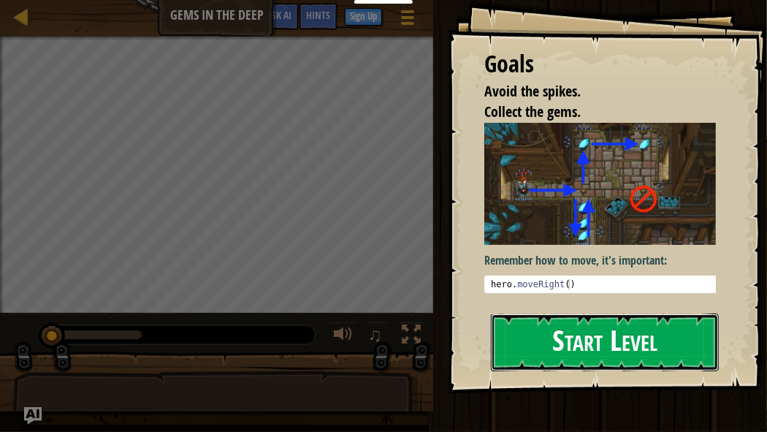
click at [532, 340] on button "Start Level" at bounding box center [605, 343] width 228 height 58
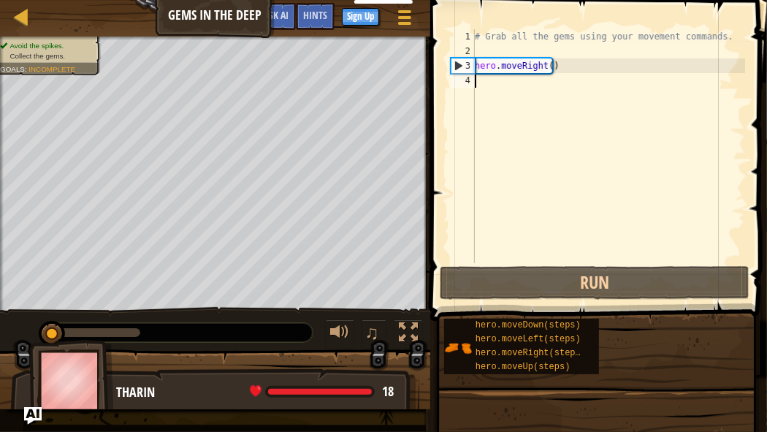
scroll to position [6, 0]
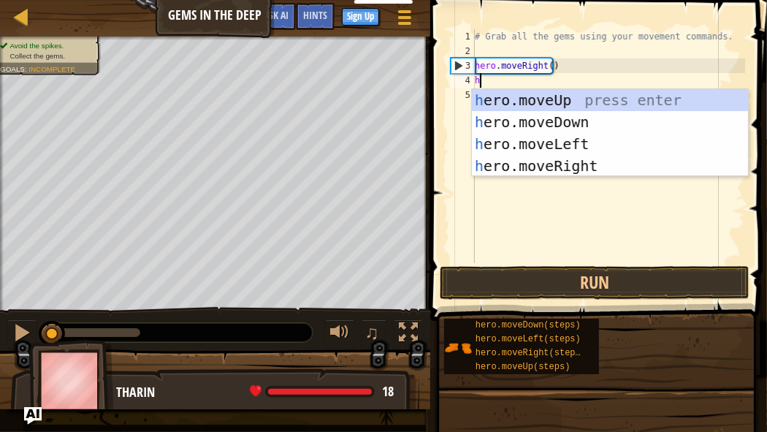
type textarea "he"
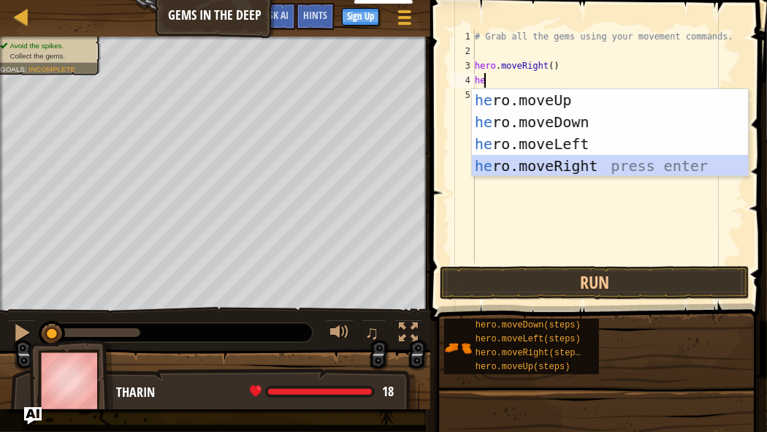
click at [552, 164] on div "he ro.moveUp press enter he ro.moveDown press enter he ro.moveLeft press enter …" at bounding box center [610, 155] width 277 height 132
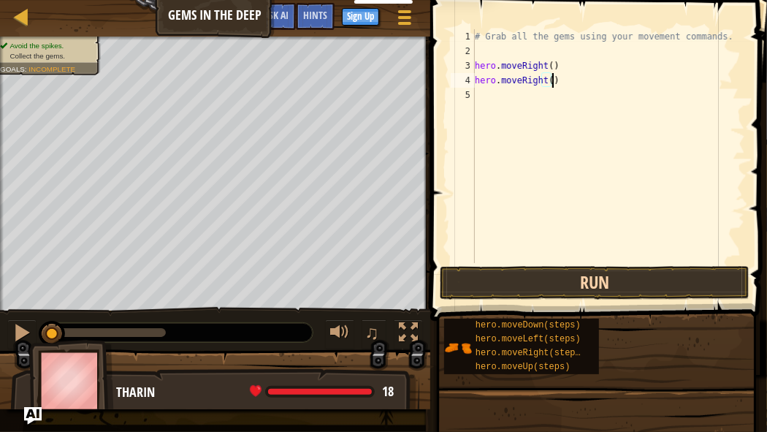
type textarea "hero.moveRight()"
click at [561, 282] on button "Run" at bounding box center [595, 283] width 310 height 34
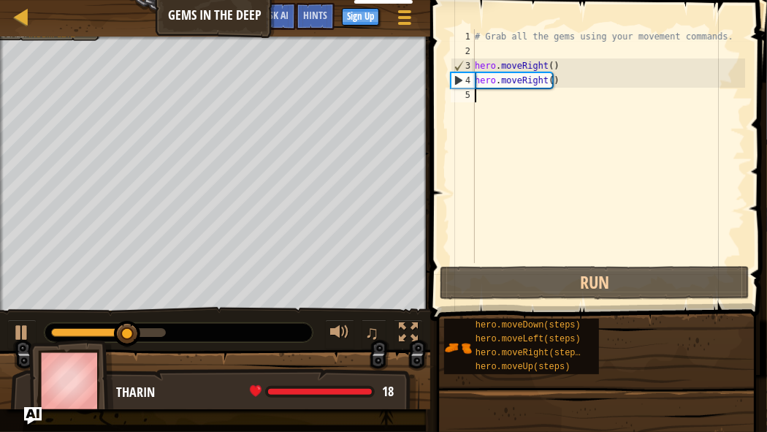
click at [493, 96] on div "# Grab all the gems using your movement commands. hero . moveRight ( ) hero . m…" at bounding box center [608, 160] width 273 height 263
type textarea "h"
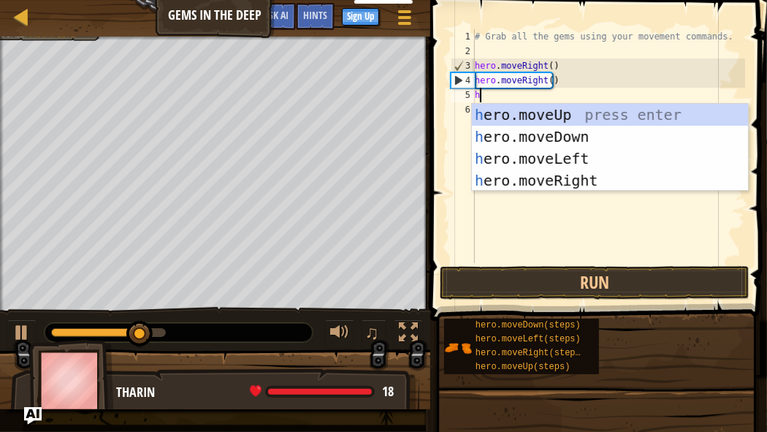
scroll to position [7, 0]
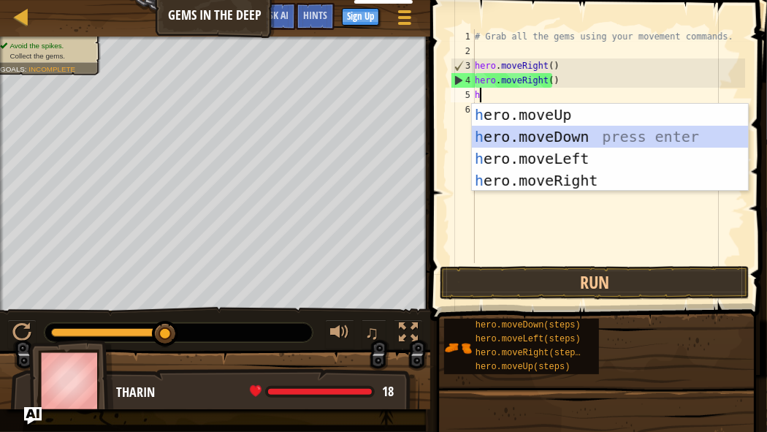
click at [528, 136] on div "h ero.moveUp press enter h ero.moveDown press enter h ero.moveLeft press enter …" at bounding box center [610, 170] width 277 height 132
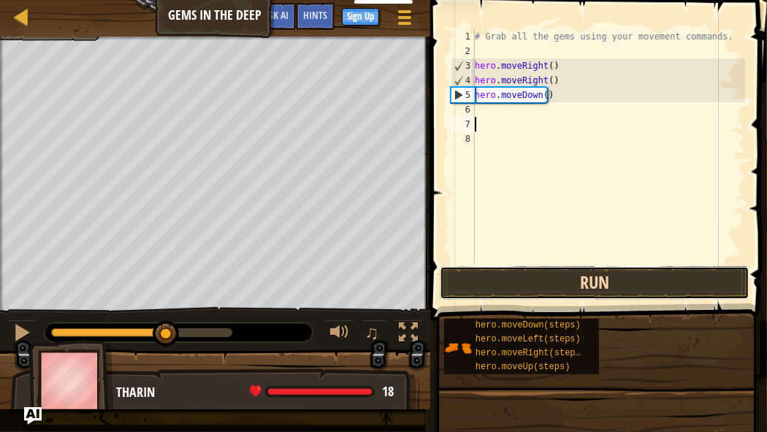
click at [555, 286] on button "Run" at bounding box center [595, 283] width 310 height 34
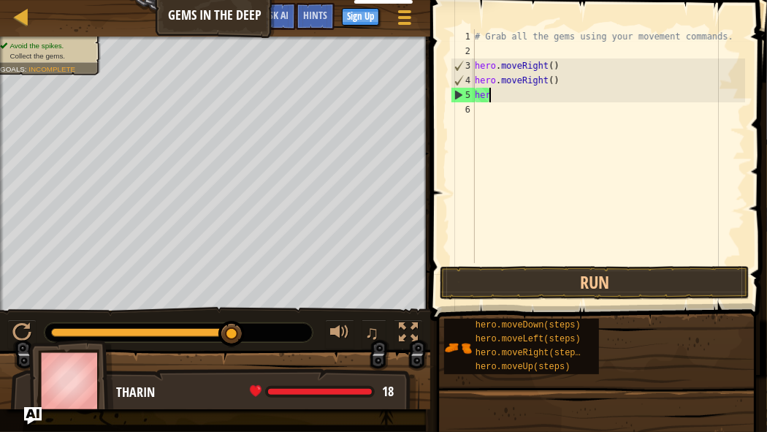
type textarea "h"
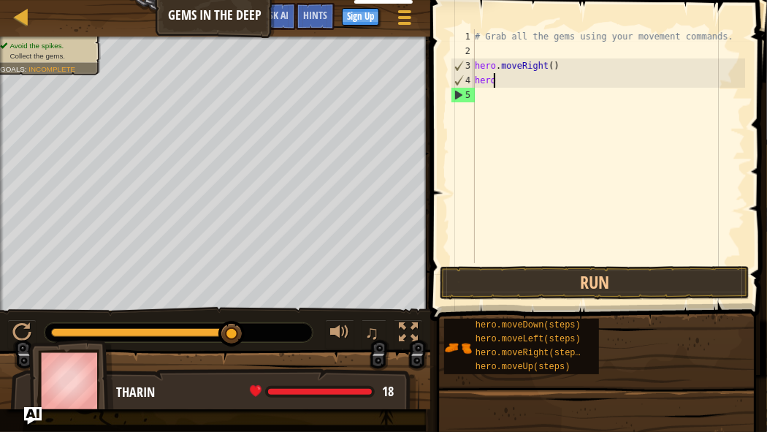
type textarea "h"
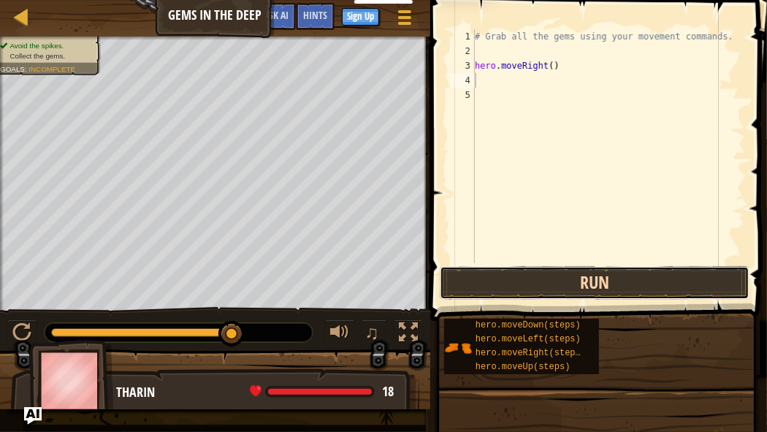
click at [563, 280] on button "Run" at bounding box center [595, 283] width 310 height 34
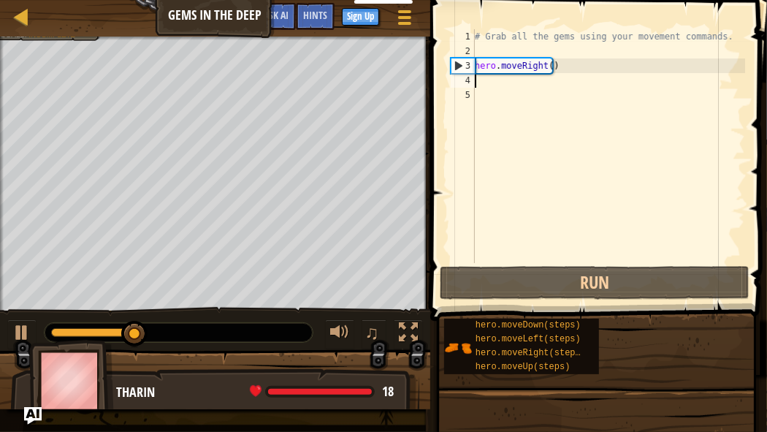
type textarea "m"
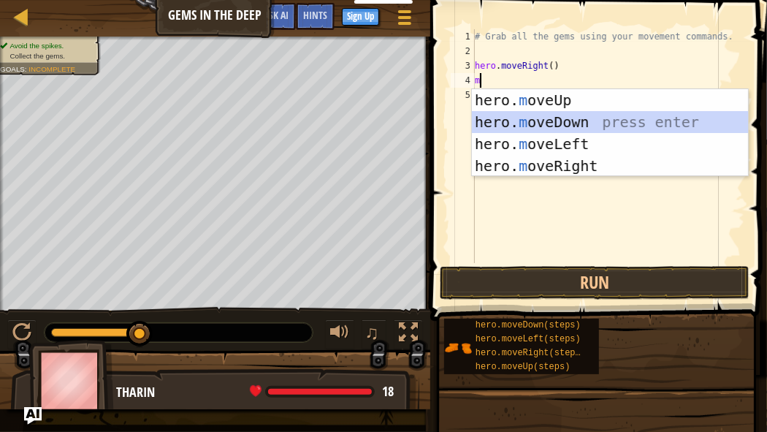
click at [502, 124] on div "hero. m oveUp press enter hero. m oveDown press enter hero. m oveLeft press ent…" at bounding box center [610, 155] width 277 height 132
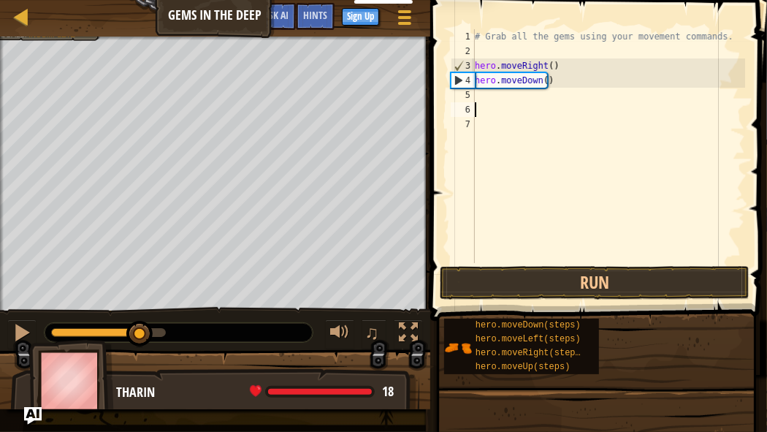
click at [481, 96] on div "# Grab all the gems using your movement commands. hero . moveRight ( ) hero . m…" at bounding box center [608, 160] width 273 height 263
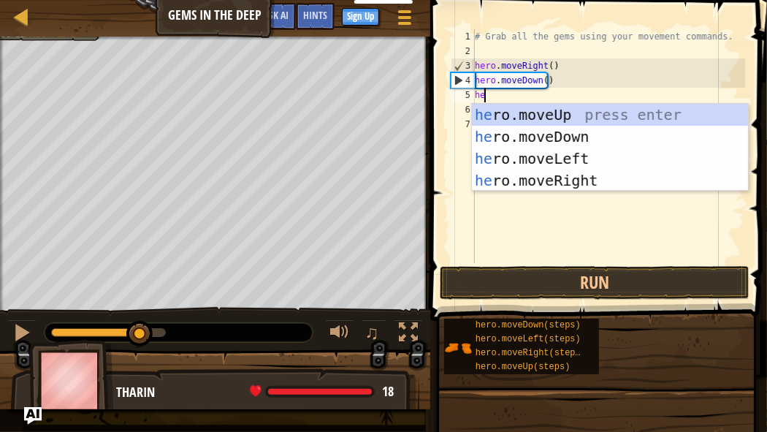
type textarea "her"
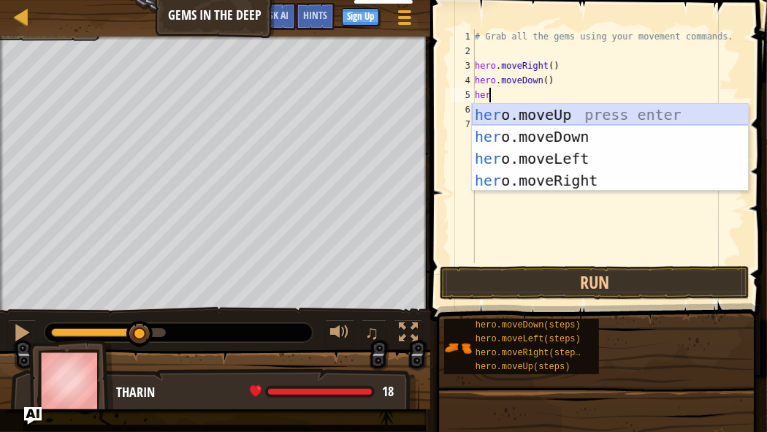
click at [528, 117] on div "her o.moveUp press enter her o.moveDown press enter her o.moveLeft press enter …" at bounding box center [610, 170] width 277 height 132
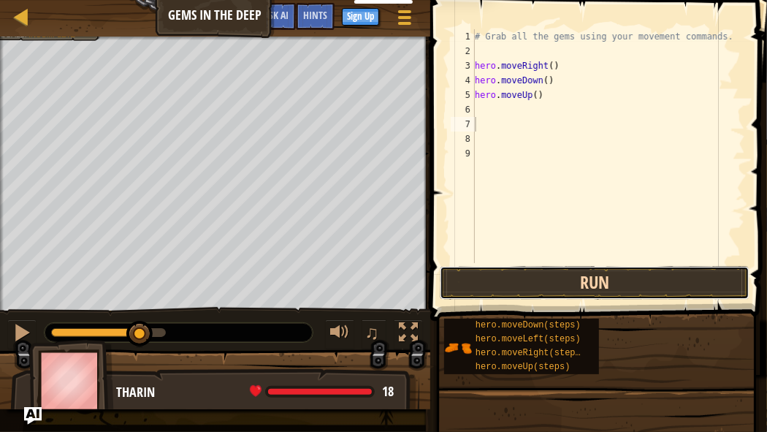
click at [549, 291] on button "Run" at bounding box center [595, 283] width 310 height 34
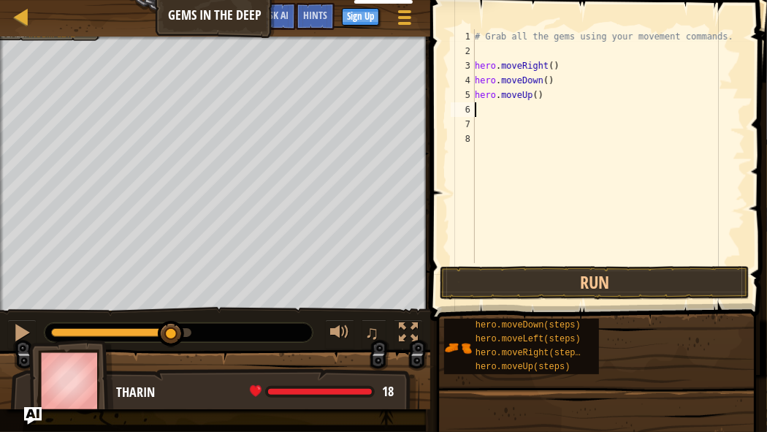
type textarea "h"
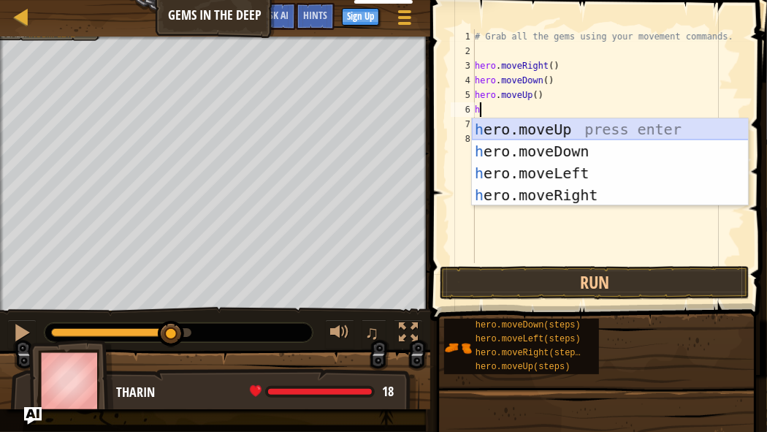
click at [517, 131] on div "h ero.moveUp press enter h ero.moveDown press enter h ero.moveLeft press enter …" at bounding box center [610, 184] width 277 height 132
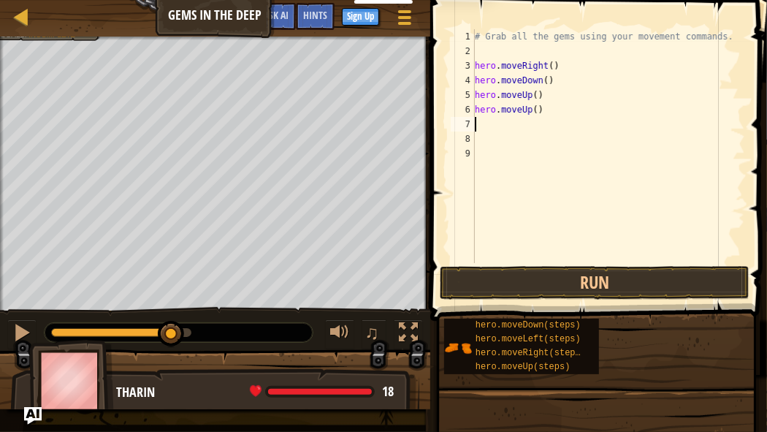
click at [517, 131] on div "# Grab all the gems using your movement commands. hero . moveRight ( ) hero . m…" at bounding box center [608, 160] width 273 height 263
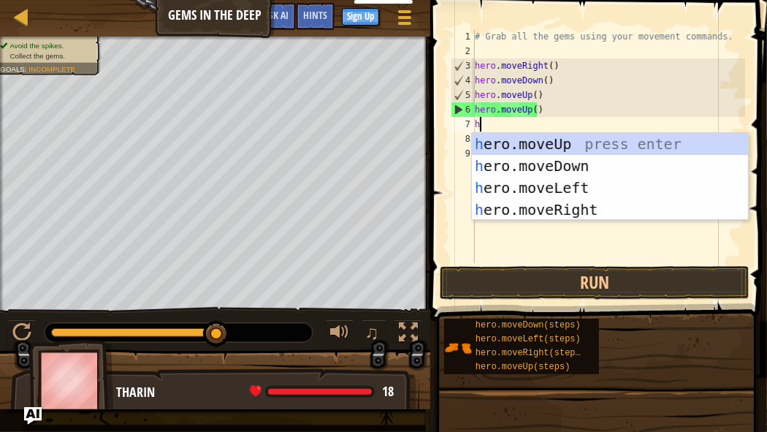
type textarea "he"
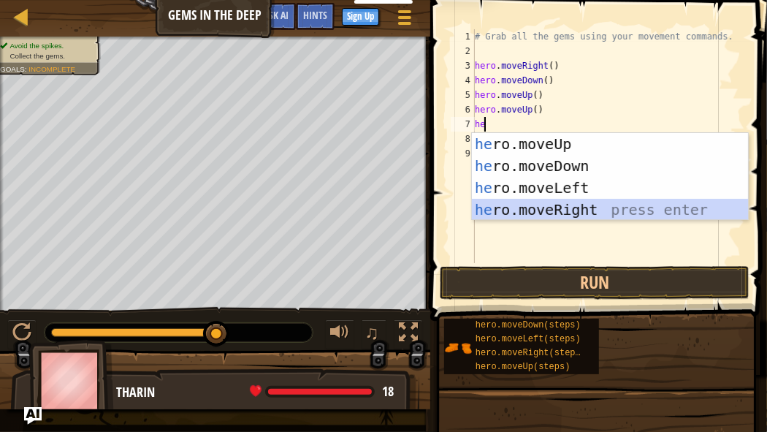
click at [540, 213] on div "he ro.moveUp press enter he ro.moveDown press enter he ro.moveLeft press enter …" at bounding box center [610, 199] width 277 height 132
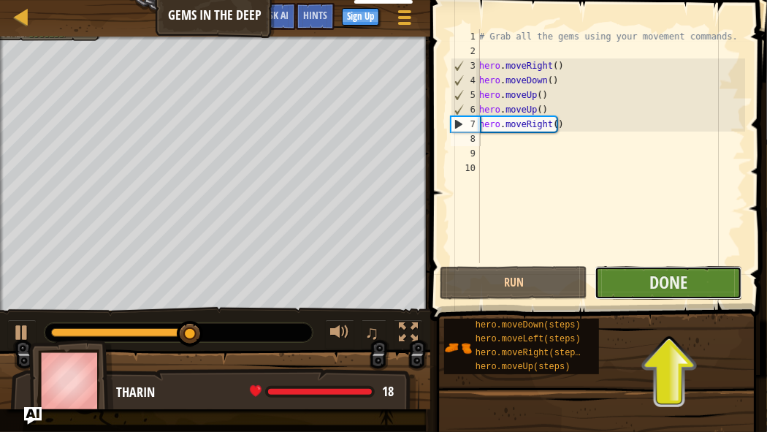
click at [644, 282] on button "Done" at bounding box center [669, 283] width 148 height 34
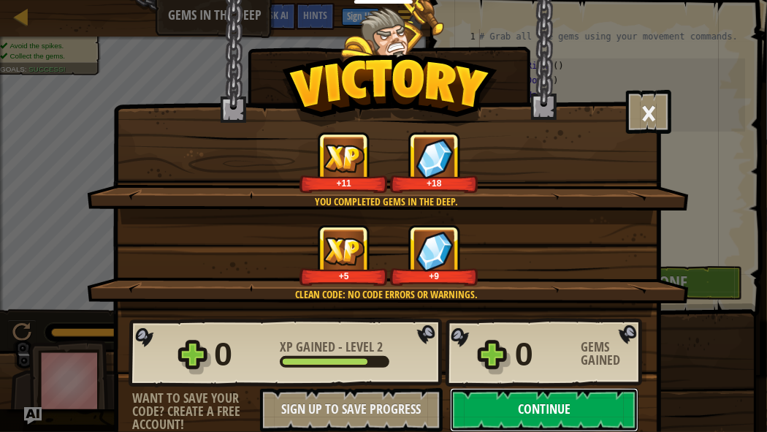
click at [552, 343] on button "Continue" at bounding box center [544, 410] width 189 height 44
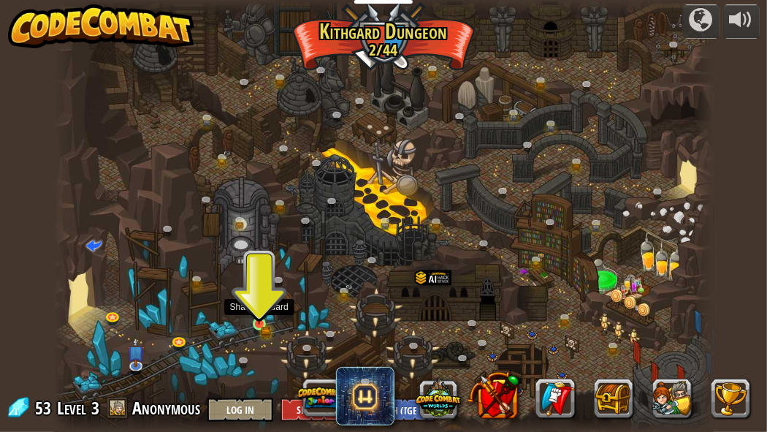
click at [262, 321] on img at bounding box center [258, 308] width 15 height 33
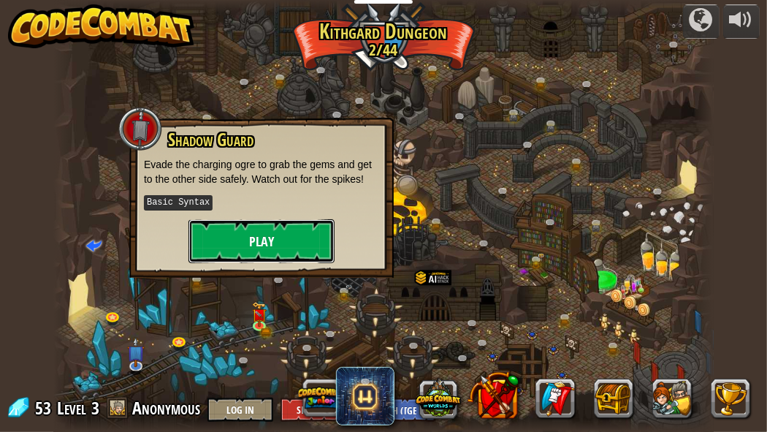
click at [257, 258] on button "Play" at bounding box center [262, 241] width 146 height 44
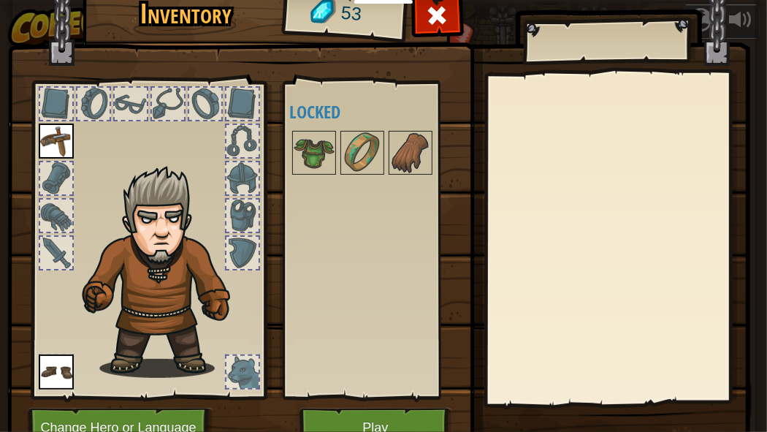
scroll to position [72, 0]
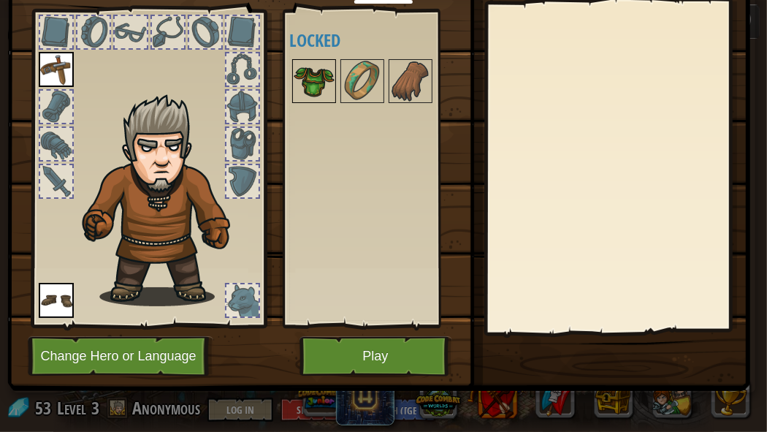
click at [309, 79] on img at bounding box center [314, 81] width 41 height 41
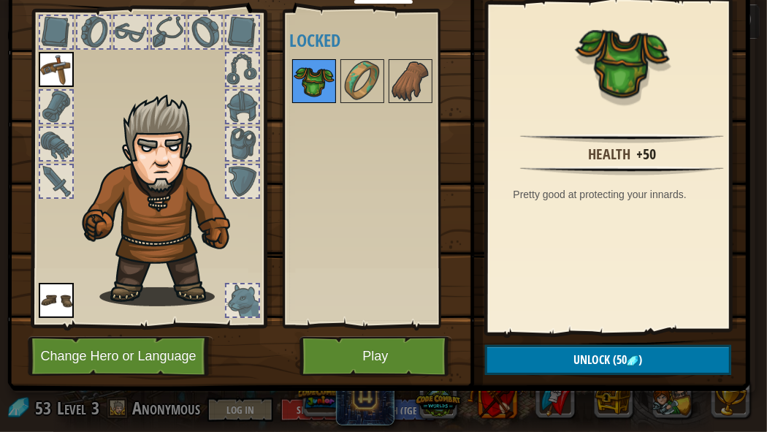
click at [309, 79] on img at bounding box center [314, 81] width 41 height 41
click at [373, 341] on button "Play" at bounding box center [376, 356] width 153 height 40
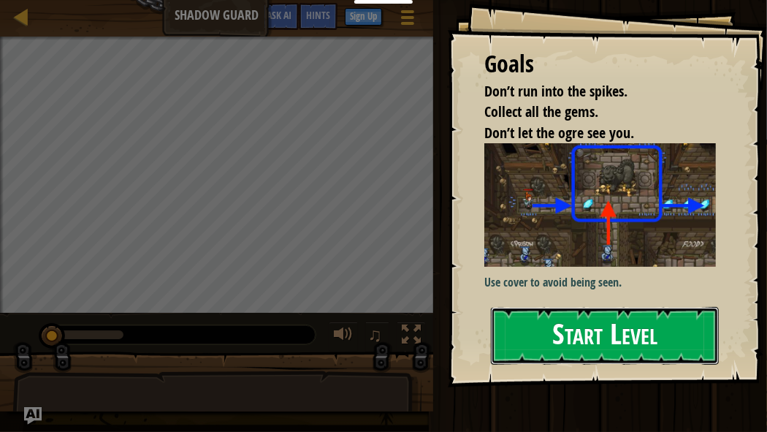
click at [556, 333] on button "Start Level" at bounding box center [605, 336] width 228 height 58
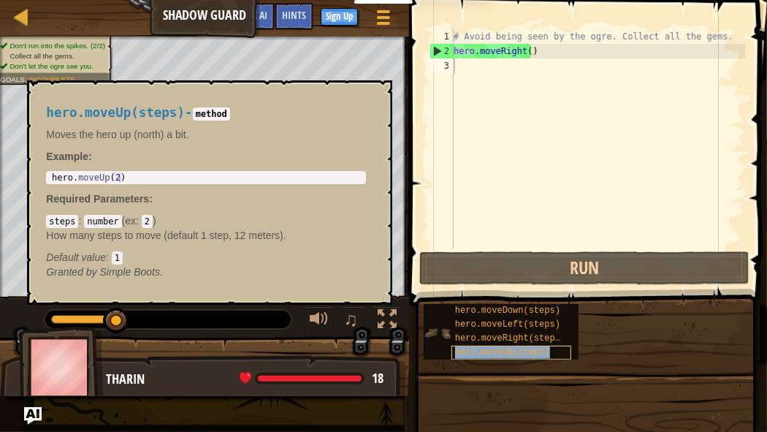
click at [519, 343] on span "hero.moveUp(steps)" at bounding box center [502, 352] width 95 height 10
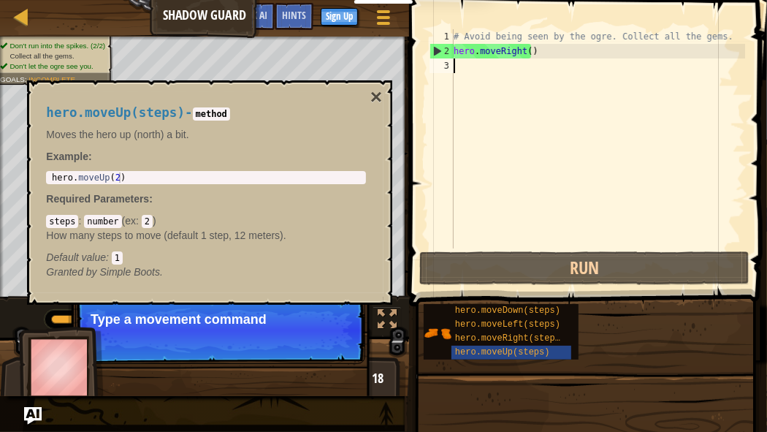
paste textarea "GeeksforGeeks"
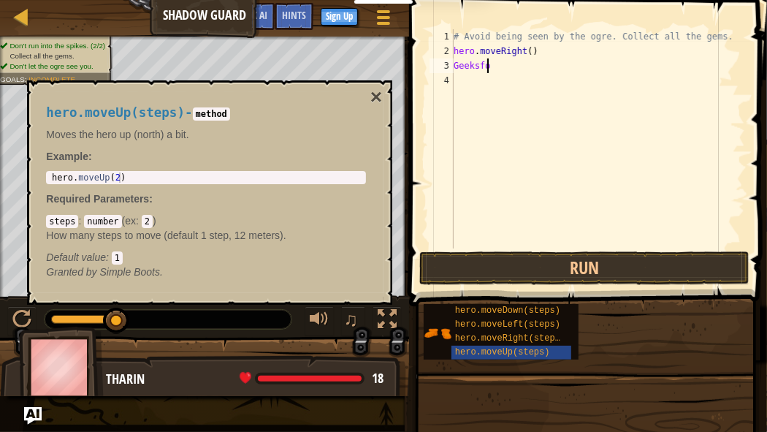
type textarea "G"
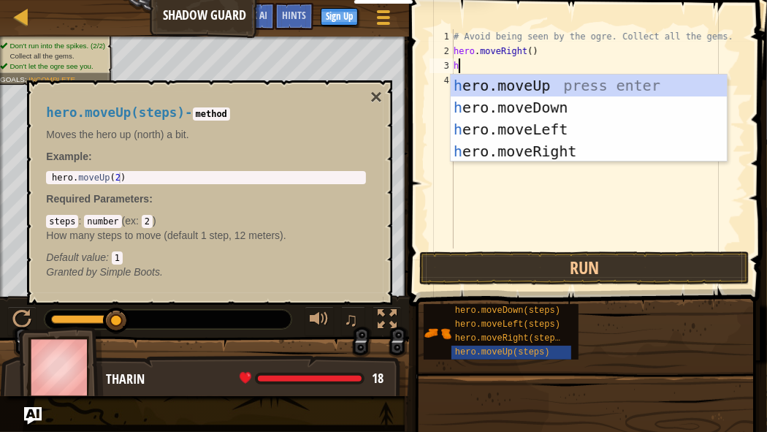
scroll to position [6, 0]
type textarea "he"
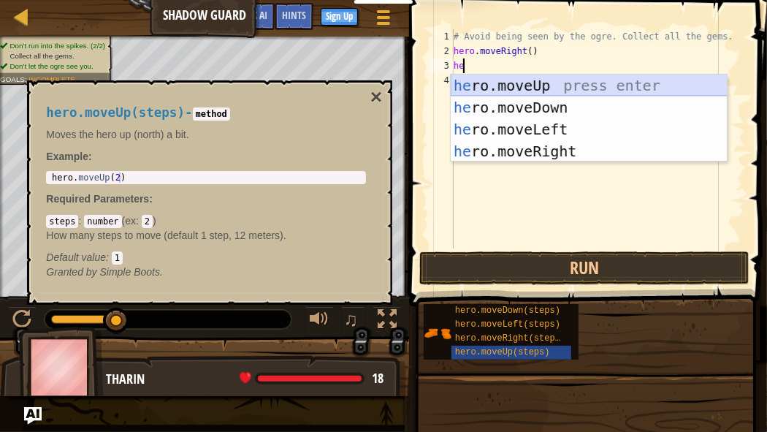
click at [539, 84] on div "he ro.moveUp press enter he ro.moveDown press enter he ro.moveLeft press enter …" at bounding box center [589, 141] width 277 height 132
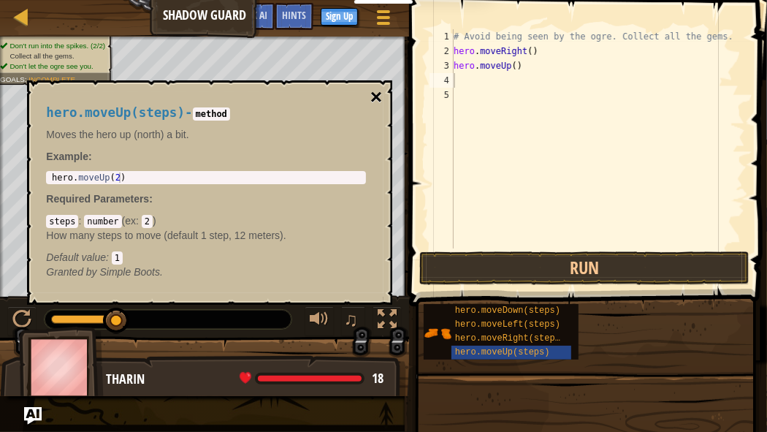
click at [373, 92] on button "×" at bounding box center [377, 97] width 12 height 20
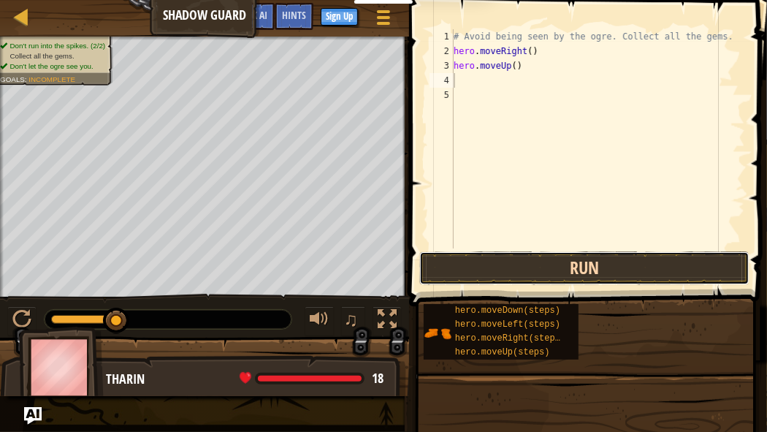
click at [499, 274] on button "Run" at bounding box center [584, 268] width 330 height 34
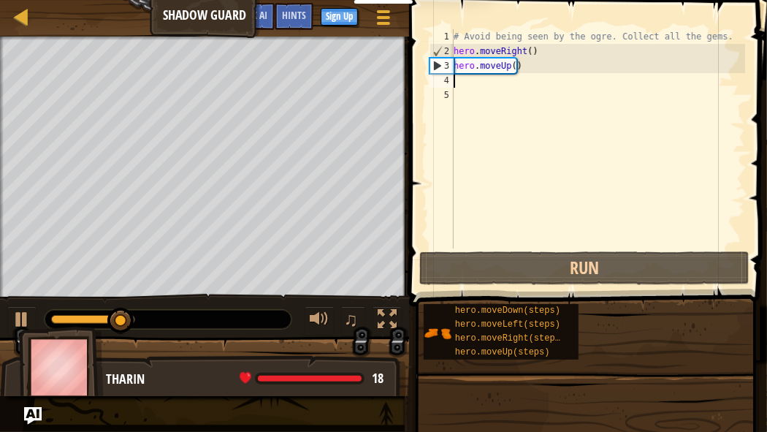
type textarea "h"
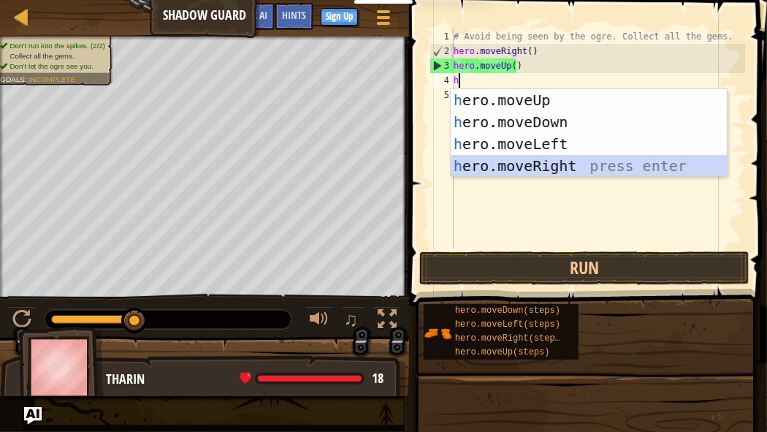
click at [544, 162] on div "h ero.moveUp press enter h ero.moveDown press enter h ero.moveLeft press enter …" at bounding box center [589, 155] width 277 height 132
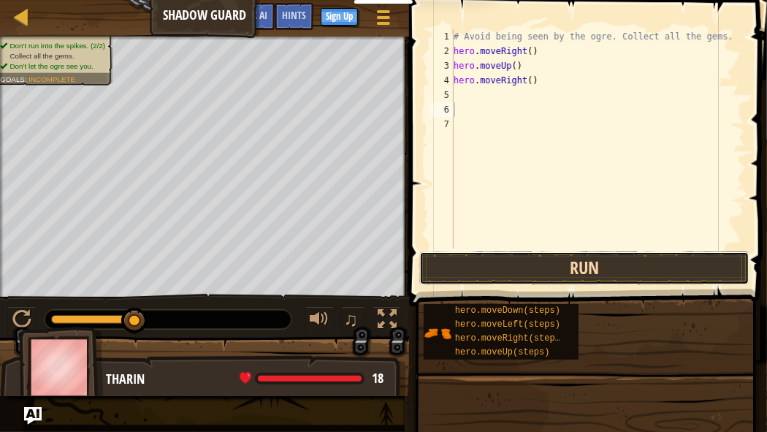
click at [555, 270] on button "Run" at bounding box center [584, 268] width 330 height 34
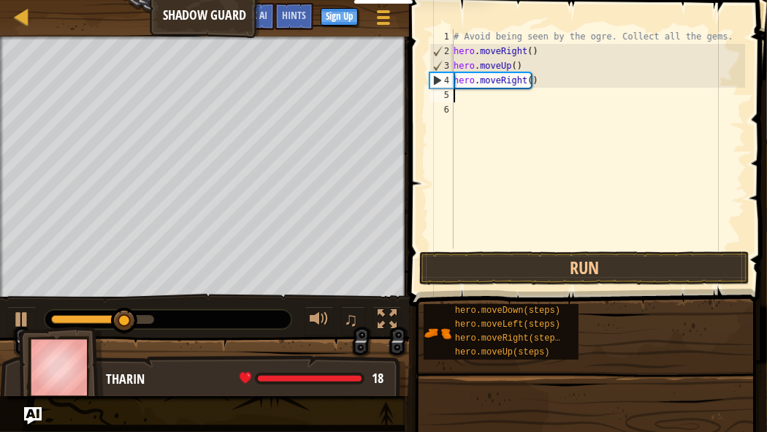
scroll to position [7, 0]
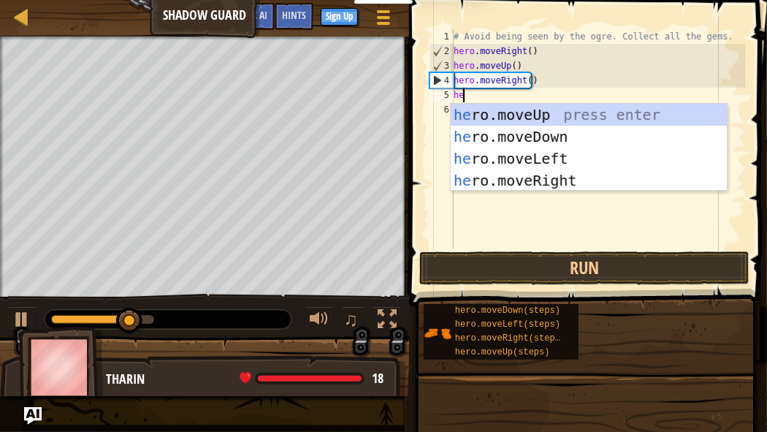
type textarea "he"
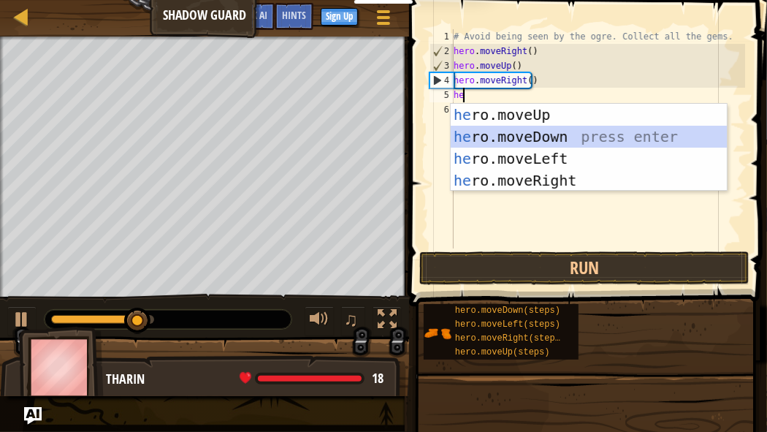
click at [522, 142] on div "he ro.moveUp press enter he ro.moveDown press enter he ro.moveLeft press enter …" at bounding box center [589, 170] width 277 height 132
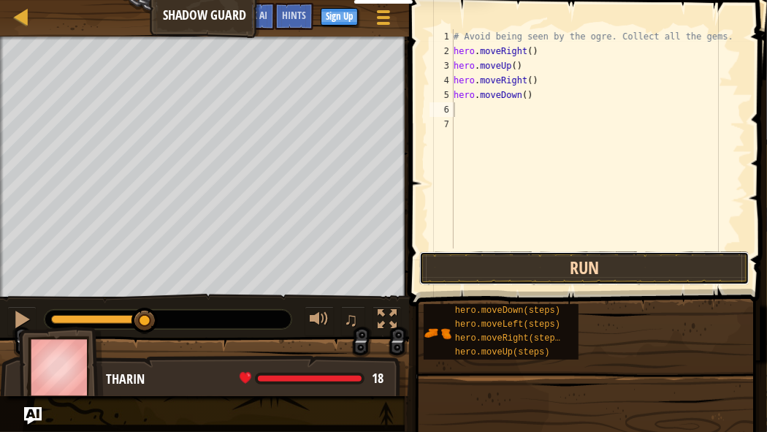
click at [497, 281] on button "Run" at bounding box center [584, 268] width 330 height 34
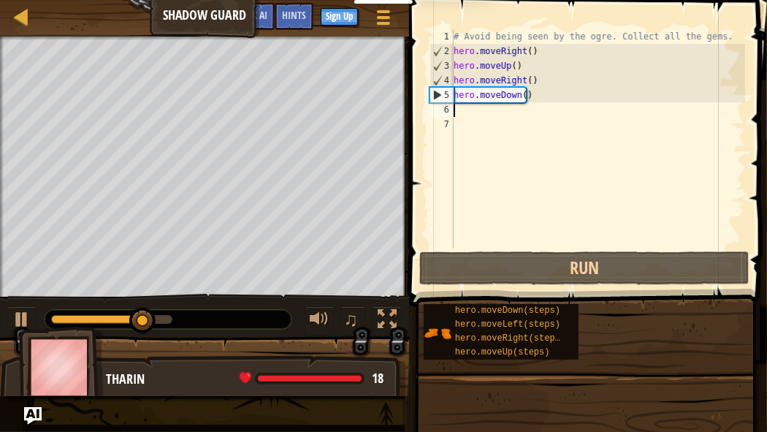
type textarea "h"
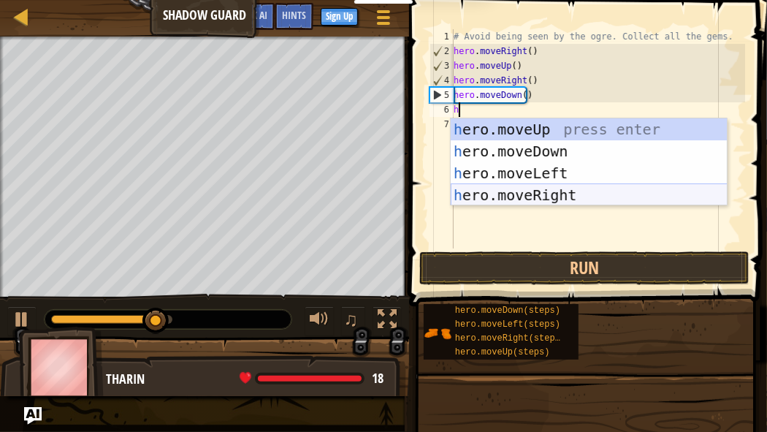
click at [516, 198] on div "h ero.moveUp press enter h ero.moveDown press enter h ero.moveLeft press enter …" at bounding box center [589, 184] width 277 height 132
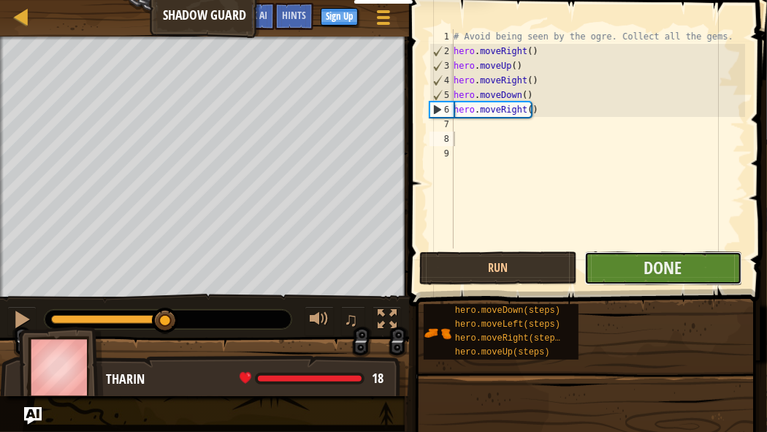
click at [631, 267] on button "Done" at bounding box center [664, 268] width 158 height 34
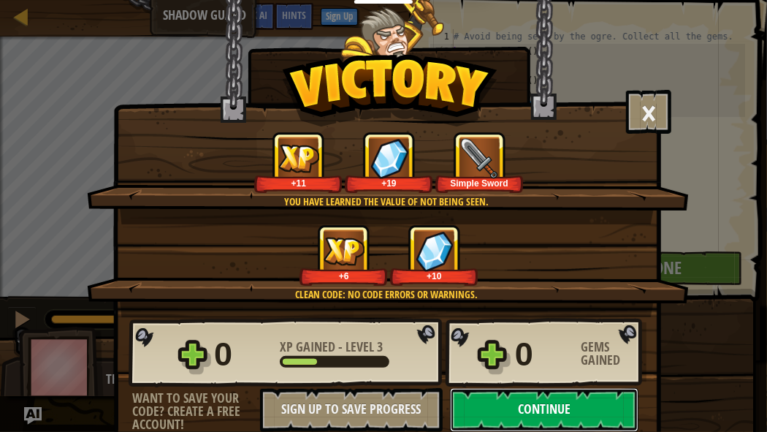
click at [520, 343] on button "Continue" at bounding box center [544, 410] width 189 height 44
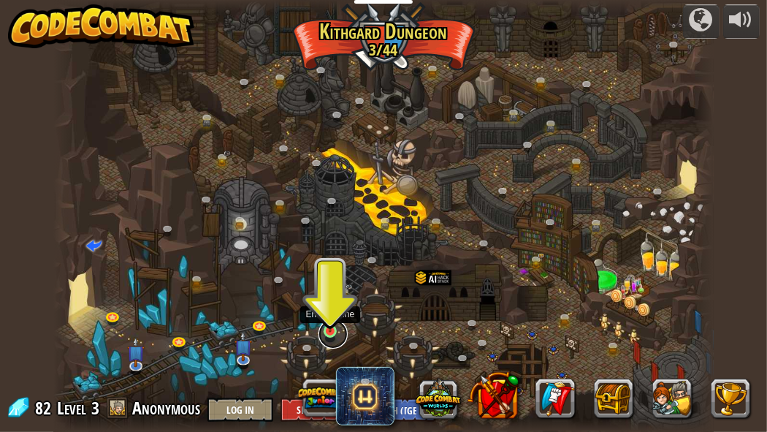
click at [326, 335] on link at bounding box center [333, 333] width 29 height 29
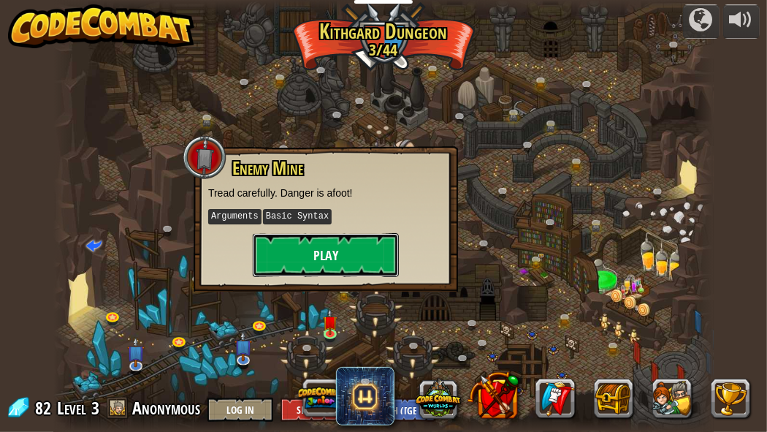
click at [365, 257] on button "Play" at bounding box center [326, 255] width 146 height 44
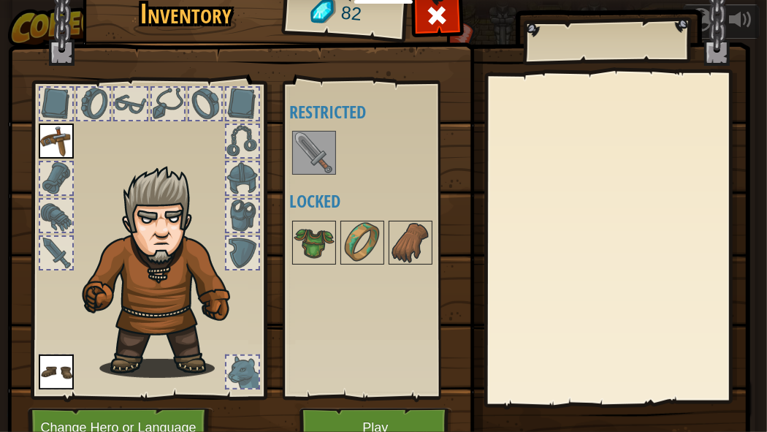
click at [365, 257] on img at bounding box center [362, 242] width 41 height 41
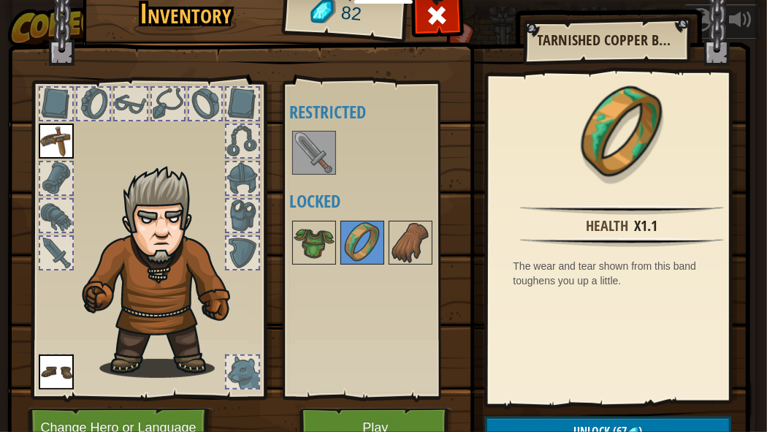
click at [308, 159] on img at bounding box center [314, 152] width 41 height 41
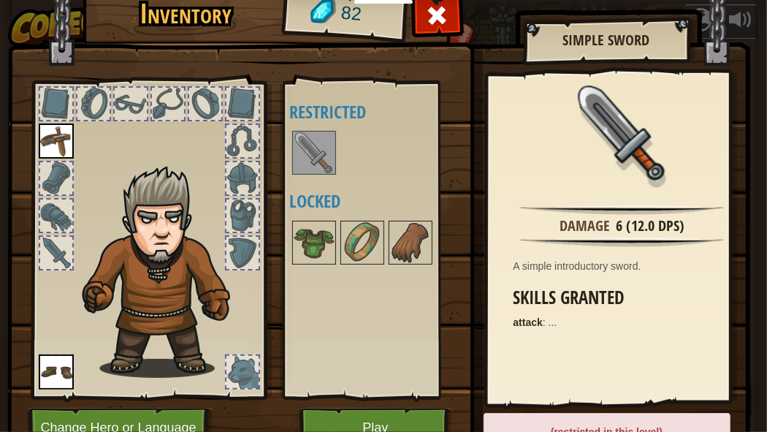
click at [308, 159] on img at bounding box center [314, 152] width 41 height 41
click at [393, 343] on button "Play" at bounding box center [376, 428] width 153 height 40
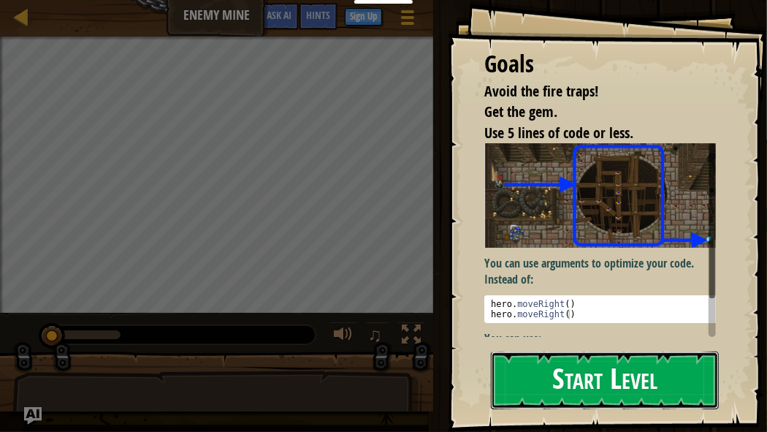
click at [579, 343] on button "Start Level" at bounding box center [605, 381] width 228 height 58
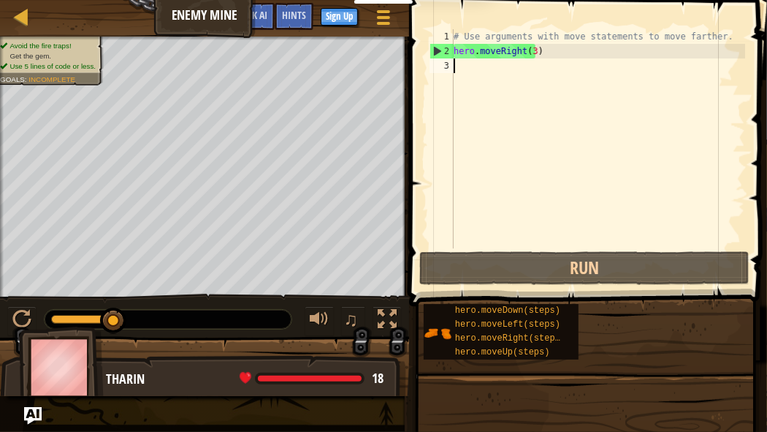
type textarea "h"
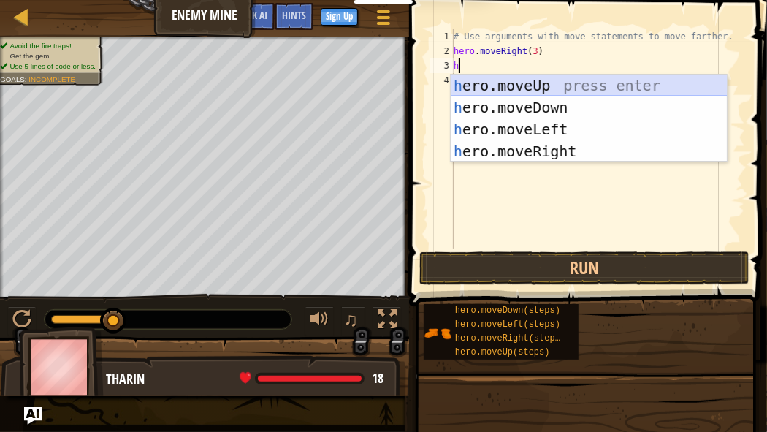
click at [515, 86] on div "h ero.moveUp press enter h ero.moveDown press enter h ero.moveLeft press enter …" at bounding box center [589, 141] width 277 height 132
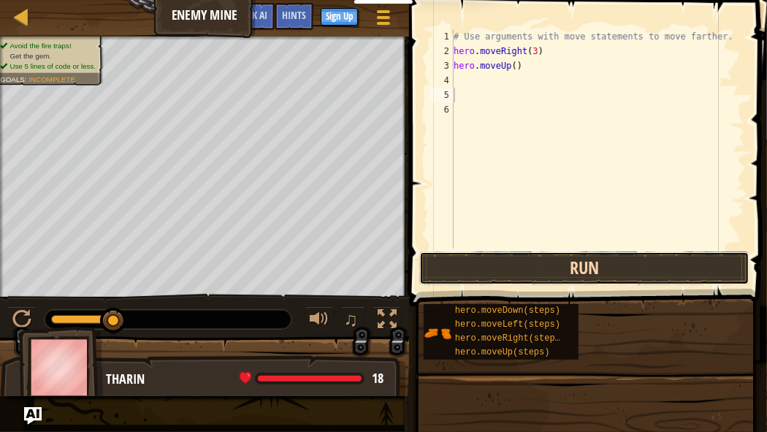
click at [553, 280] on button "Run" at bounding box center [584, 268] width 330 height 34
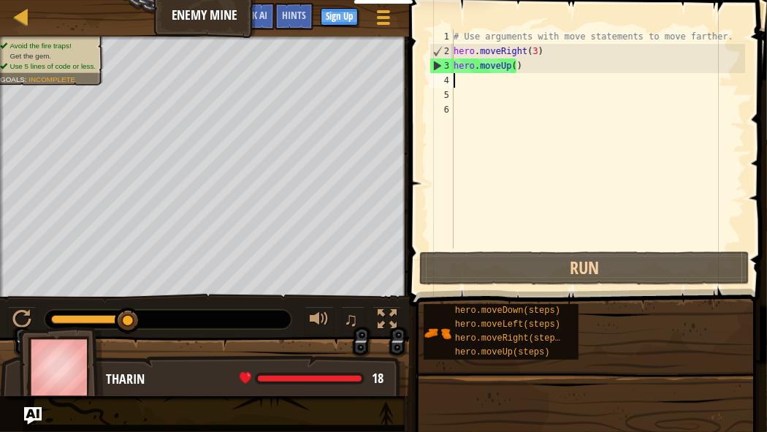
click at [457, 77] on div "# Use arguments with move statements to move farther. hero . moveRight ( 3 ) he…" at bounding box center [598, 153] width 295 height 248
type textarea "h"
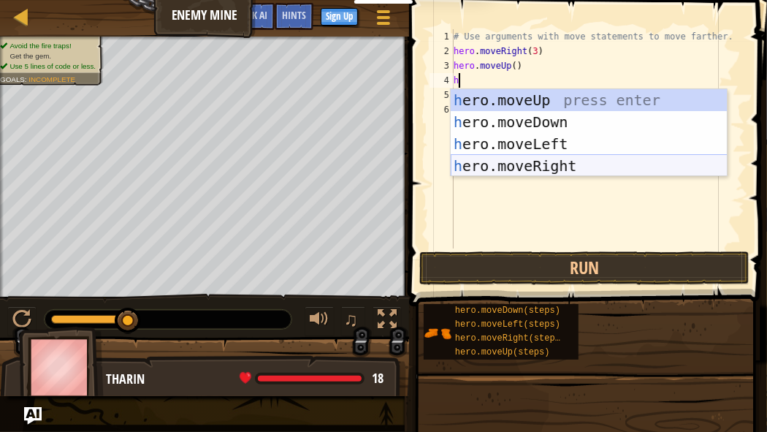
click at [505, 165] on div "h ero.moveUp press enter h ero.moveDown press enter h ero.moveLeft press enter …" at bounding box center [589, 155] width 277 height 132
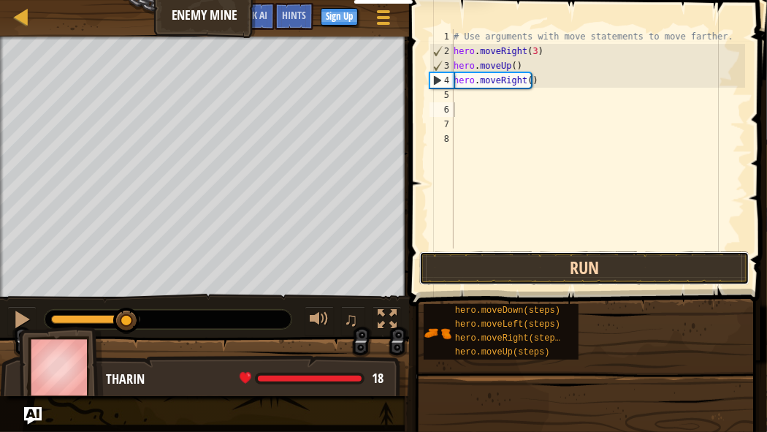
click at [588, 262] on button "Run" at bounding box center [584, 268] width 330 height 34
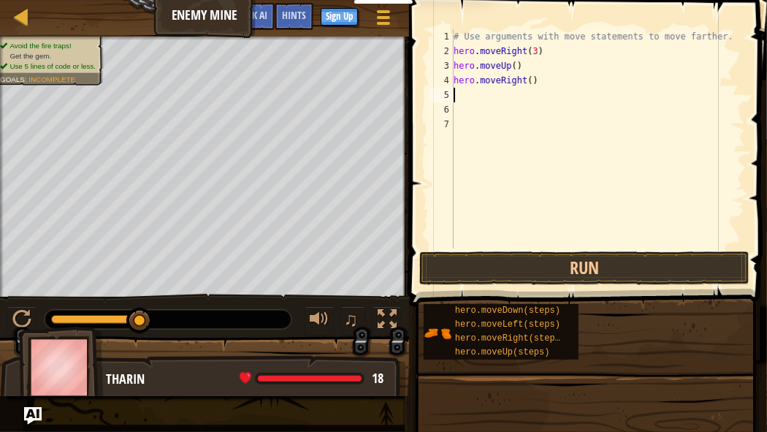
type textarea "h"
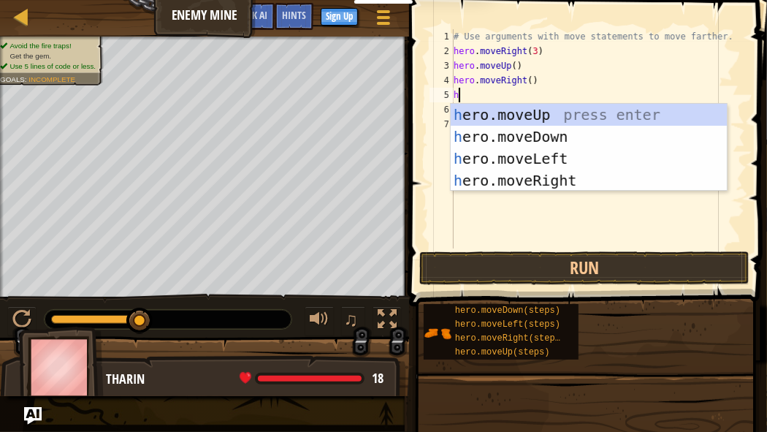
scroll to position [7, 0]
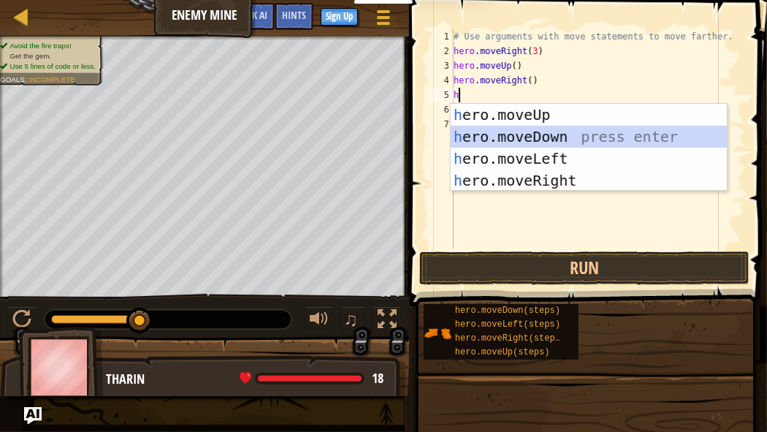
click at [582, 126] on div "h ero.moveUp press enter h ero.moveDown press enter h ero.moveLeft press enter …" at bounding box center [589, 170] width 277 height 132
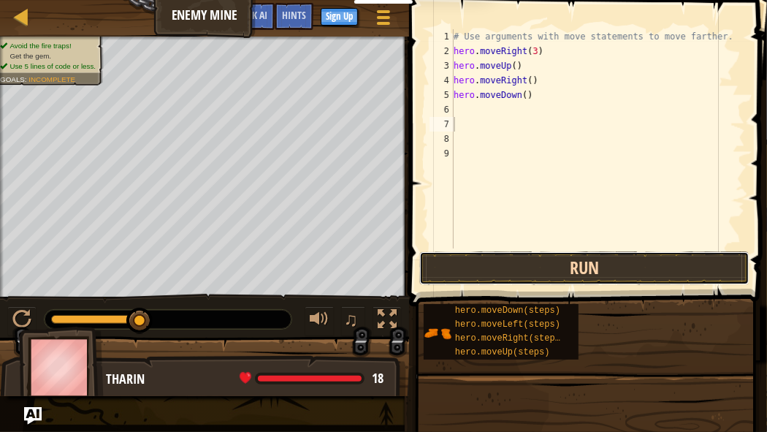
click at [601, 276] on button "Run" at bounding box center [584, 268] width 330 height 34
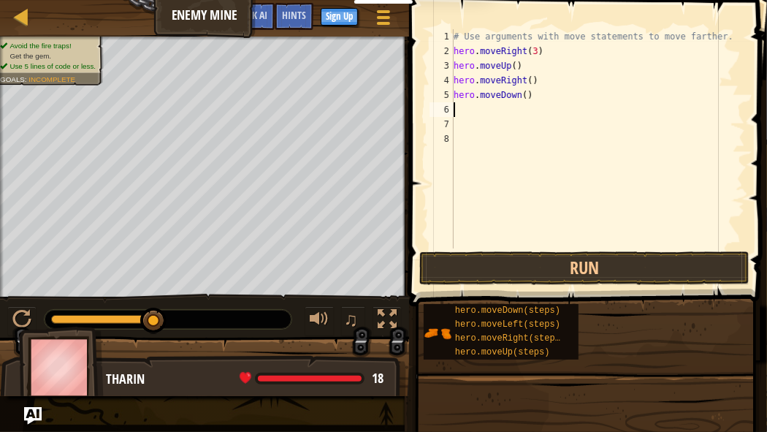
type textarea "h"
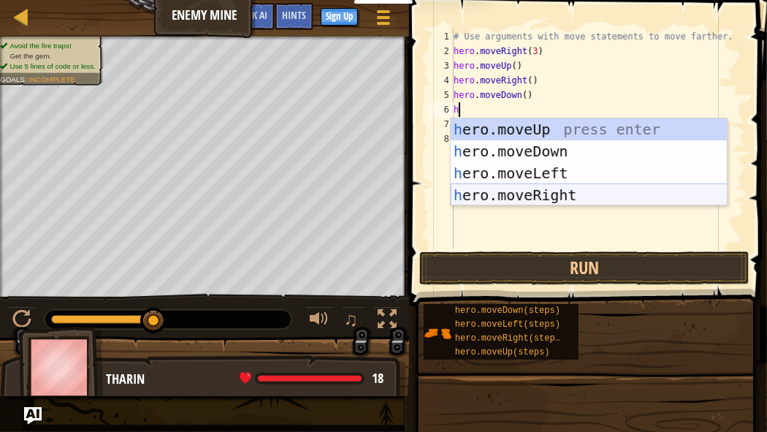
click at [506, 191] on div "h ero.moveUp press enter h ero.moveDown press enter h ero.moveLeft press enter …" at bounding box center [589, 184] width 277 height 132
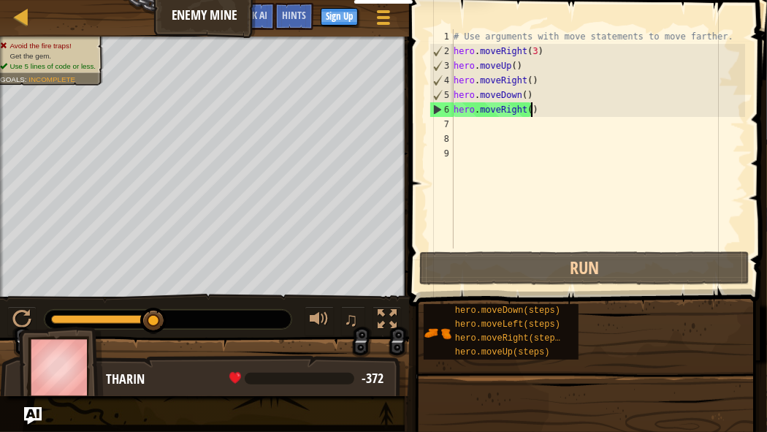
click at [531, 107] on div "# Use arguments with move statements to move farther. hero . moveRight ( 3 ) he…" at bounding box center [598, 153] width 295 height 248
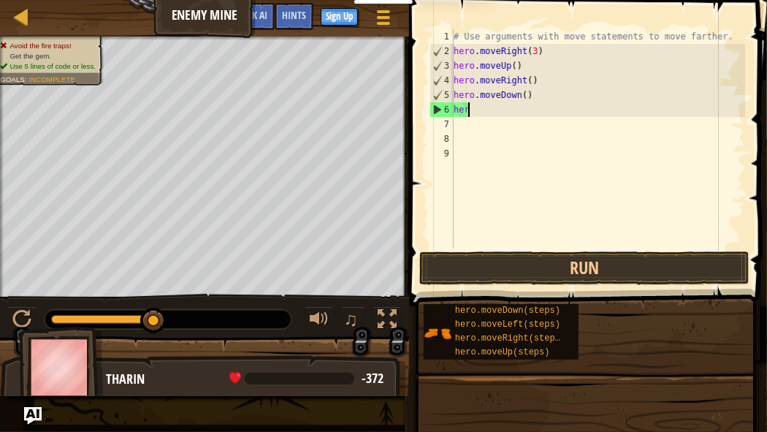
type textarea "h"
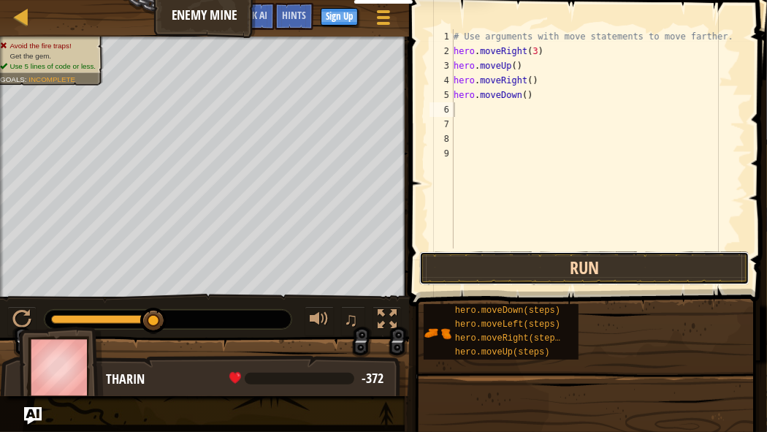
click at [565, 278] on button "Run" at bounding box center [584, 268] width 330 height 34
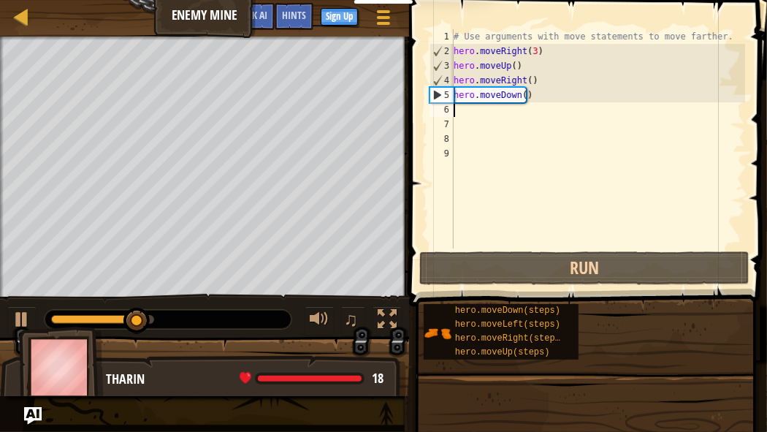
type textarea "h"
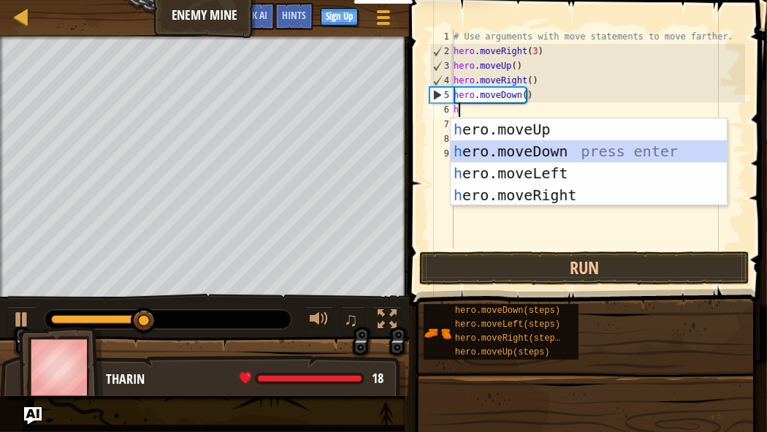
click at [495, 152] on div "h ero.moveUp press enter h ero.moveDown press enter h ero.moveLeft press enter …" at bounding box center [589, 184] width 277 height 132
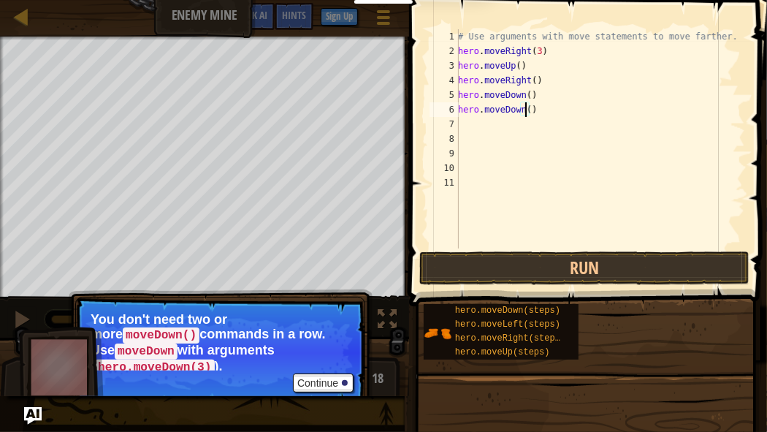
click at [524, 102] on div "# Use arguments with move statements to move farther. hero . moveRight ( 3 ) he…" at bounding box center [600, 153] width 290 height 248
type textarea "hero.moveDown(3)"
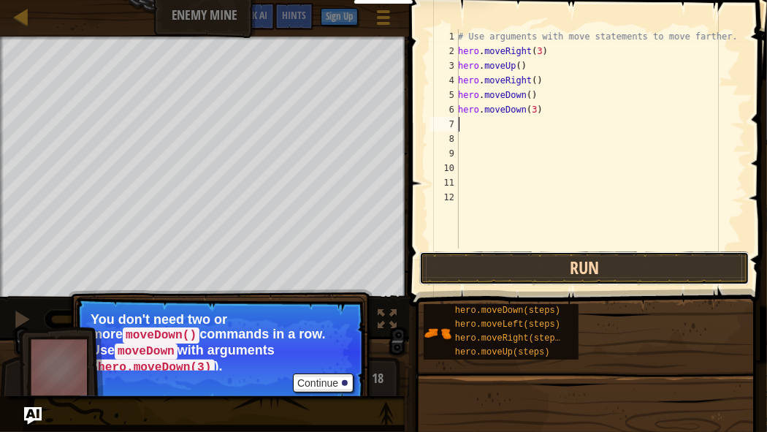
click at [530, 254] on button "Run" at bounding box center [584, 268] width 330 height 34
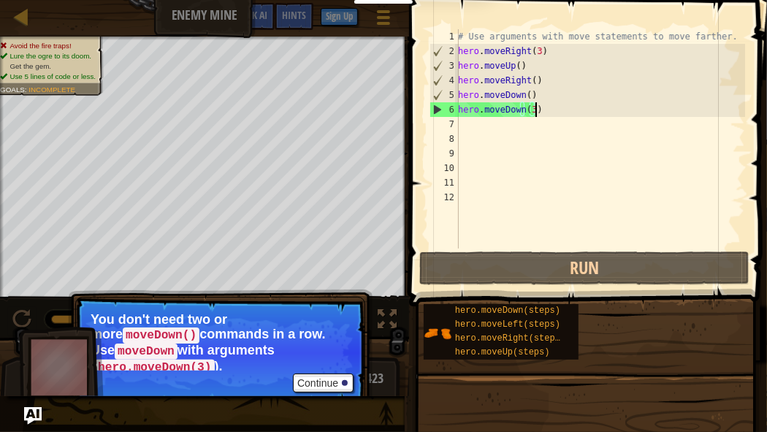
click at [556, 109] on div "# Use arguments with move statements to move farther. hero . moveRight ( 3 ) he…" at bounding box center [600, 153] width 290 height 248
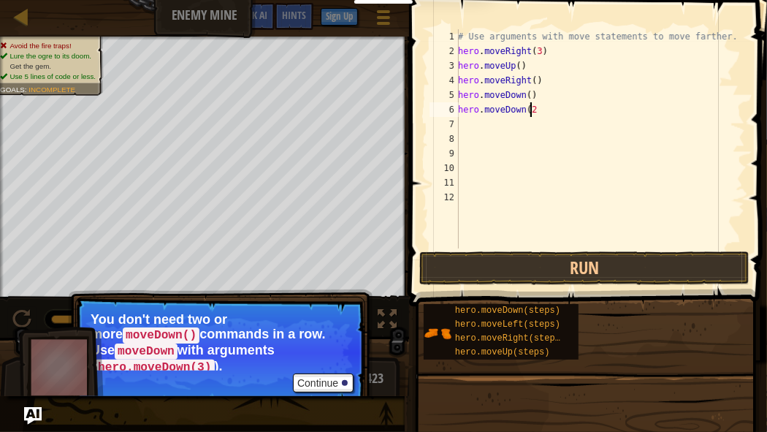
type textarea "hero.moveDown(2)"
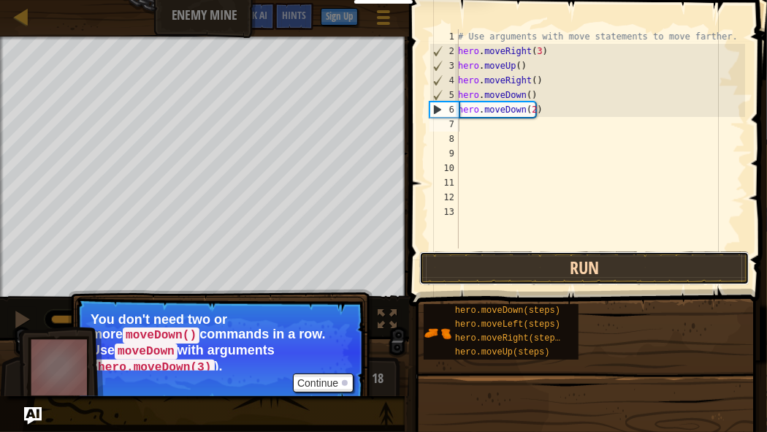
click at [530, 269] on button "Run" at bounding box center [584, 268] width 330 height 34
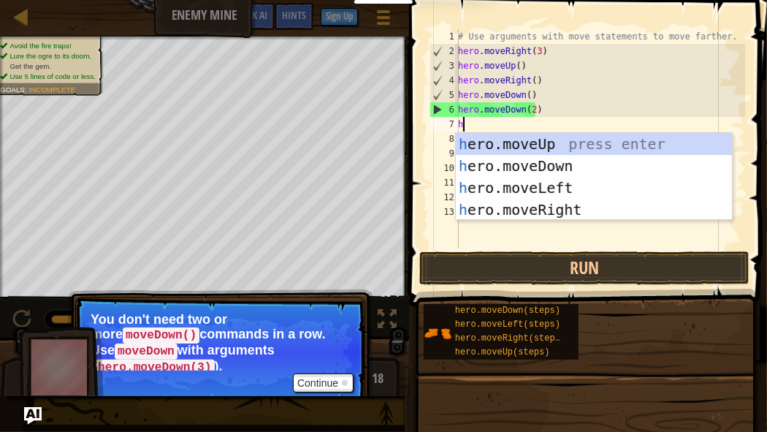
type textarea "he"
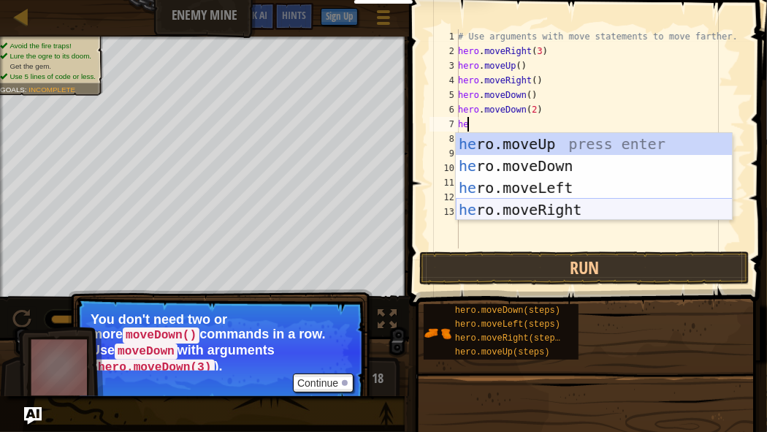
click at [558, 213] on div "he ro.moveUp press enter he ro.moveDown press enter he ro.moveLeft press enter …" at bounding box center [594, 199] width 277 height 132
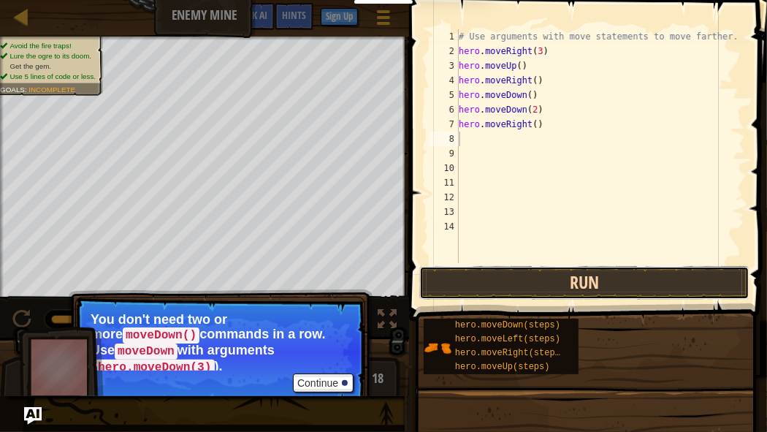
click at [559, 291] on button "Run" at bounding box center [584, 283] width 330 height 34
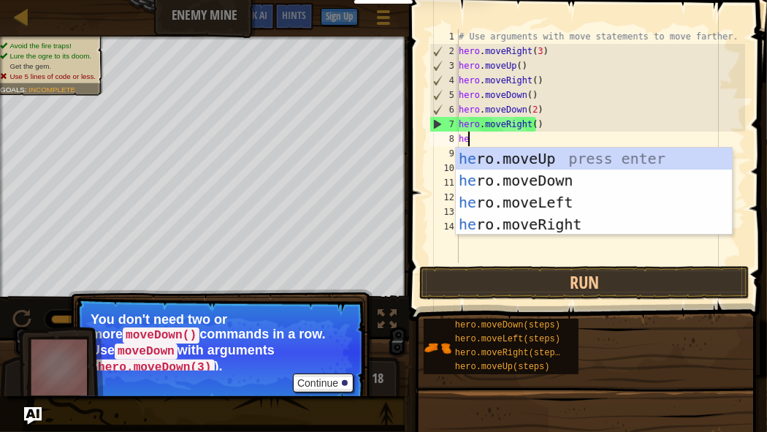
type textarea "her"
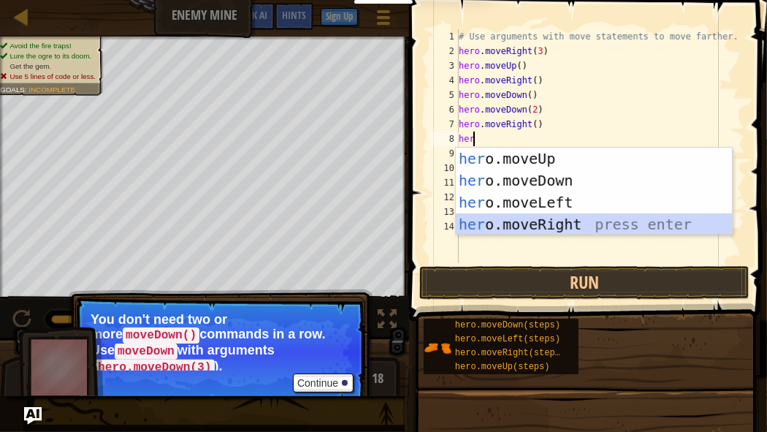
click at [515, 227] on div "her o.moveUp press enter her o.moveDown press enter her o.moveLeft press enter …" at bounding box center [594, 214] width 277 height 132
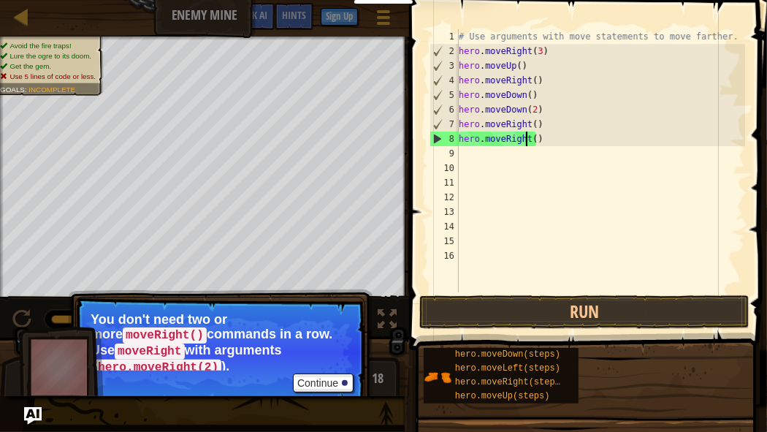
click at [529, 137] on div "# Use arguments with move statements to move farther. hero . moveRight ( 3 ) he…" at bounding box center [600, 175] width 289 height 292
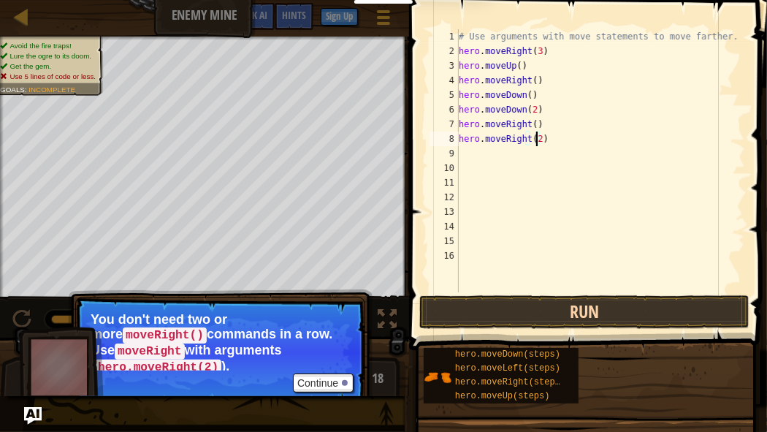
type textarea "hero.moveRight(2)"
click at [521, 316] on button "Run" at bounding box center [584, 312] width 330 height 34
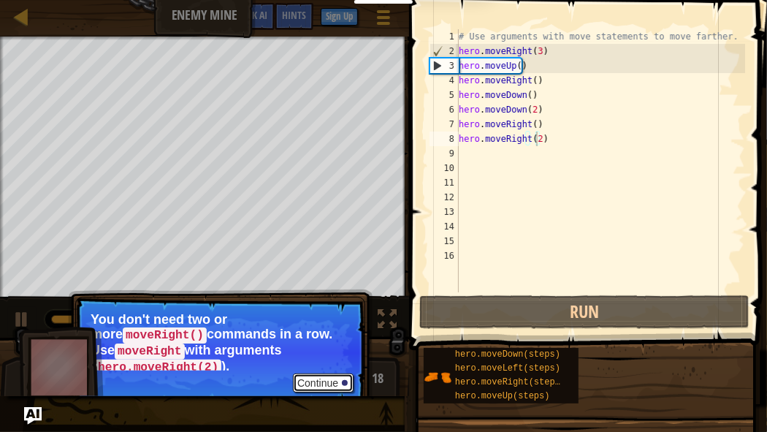
click at [338, 343] on button "Continue" at bounding box center [323, 382] width 61 height 19
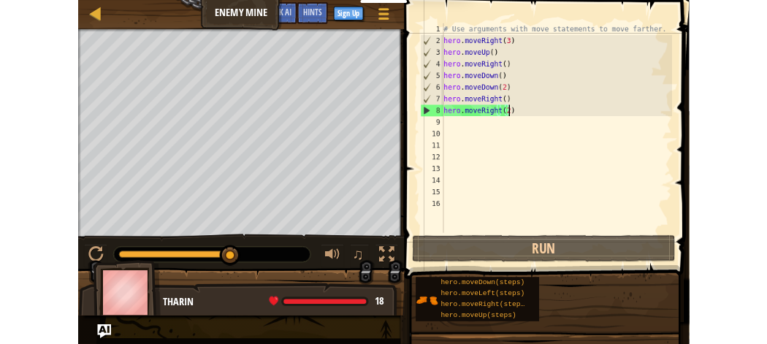
scroll to position [7, 0]
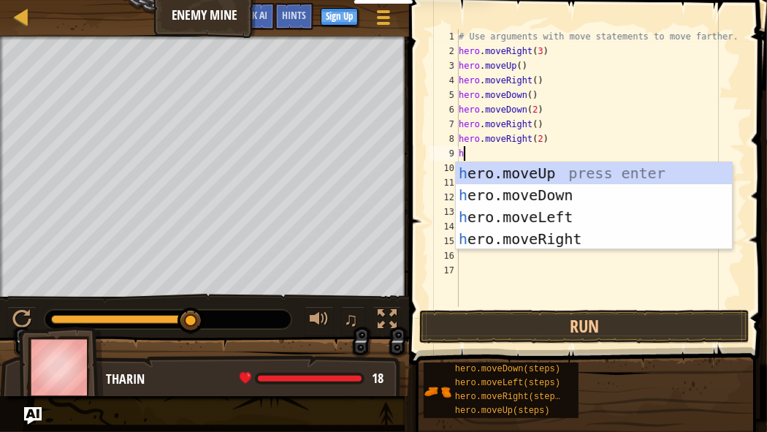
type textarea "he"
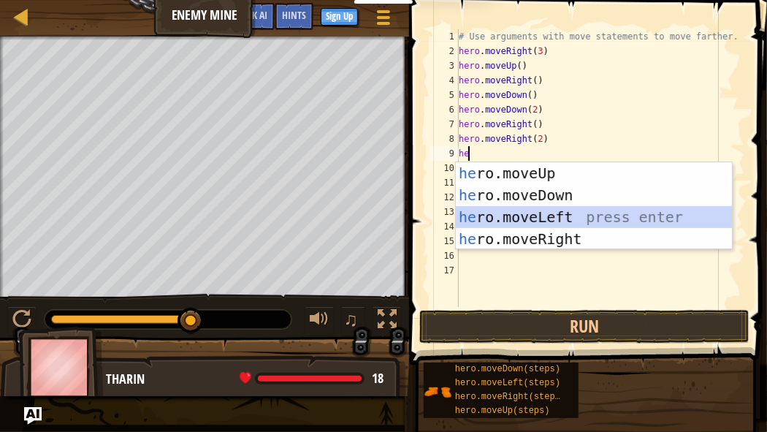
click at [549, 216] on div "he ro.moveUp press enter he ro.moveDown press enter he ro.moveLeft press enter …" at bounding box center [594, 228] width 277 height 132
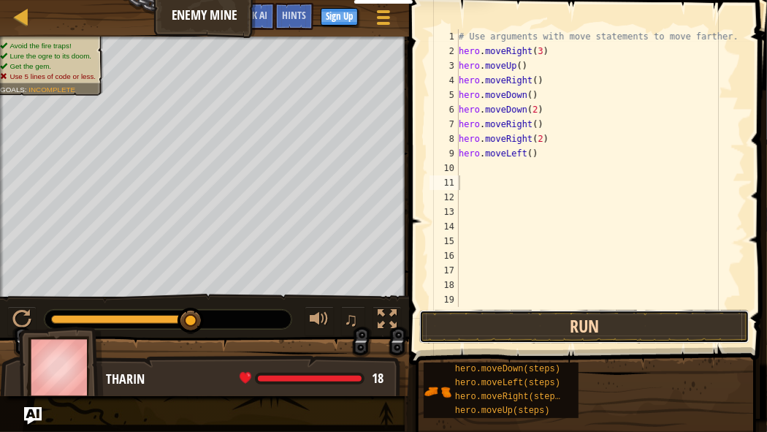
click at [563, 324] on button "Run" at bounding box center [584, 327] width 330 height 34
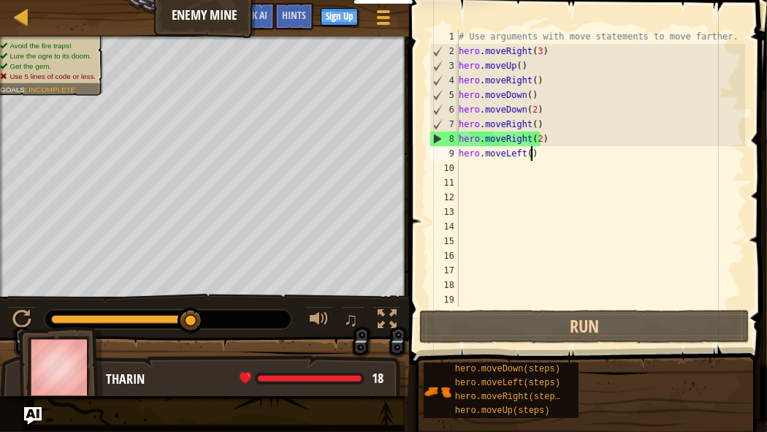
click at [538, 150] on div "# Use arguments with move statements to move farther. hero . moveRight ( 3 ) he…" at bounding box center [600, 182] width 289 height 307
type textarea "hero.moveLeft()"
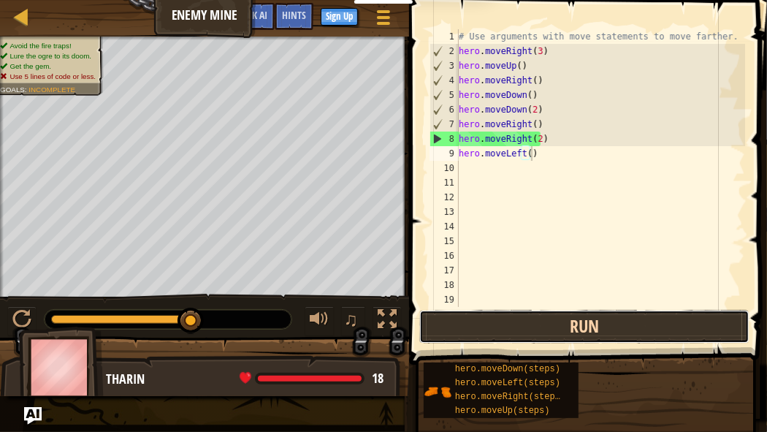
click at [527, 340] on button "Run" at bounding box center [584, 327] width 330 height 34
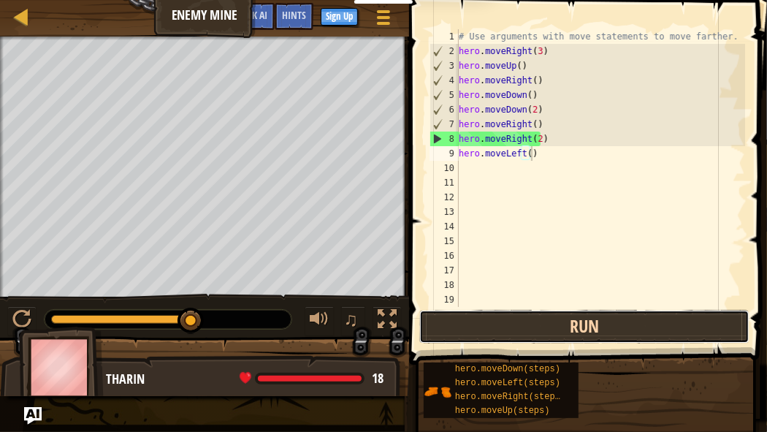
click at [527, 342] on button "Run" at bounding box center [584, 327] width 330 height 34
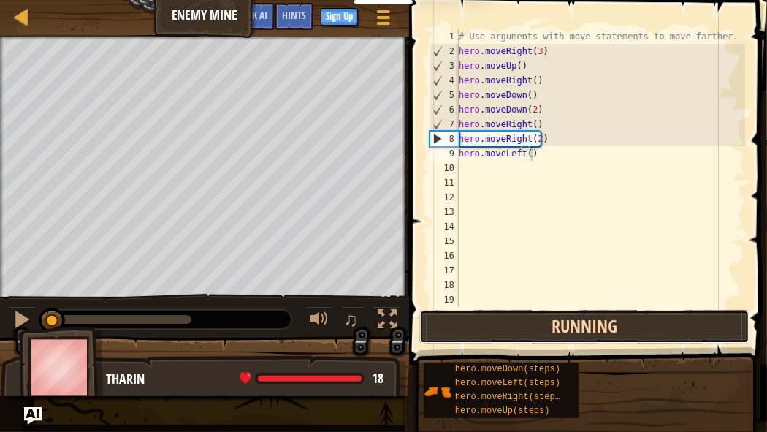
click at [527, 342] on button "Running" at bounding box center [584, 327] width 330 height 34
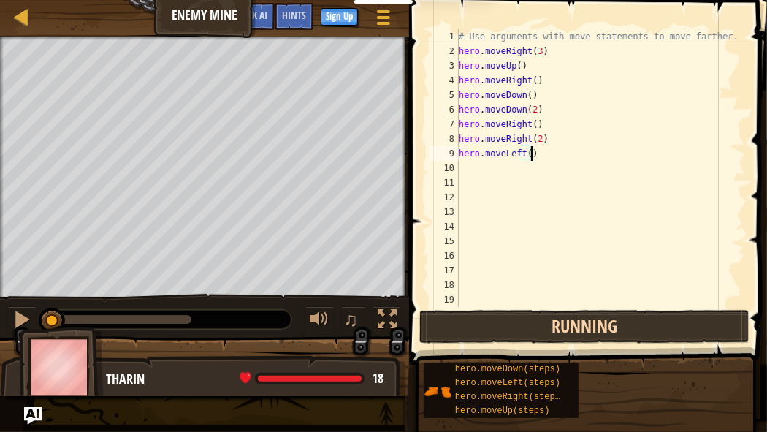
click at [527, 342] on button "Running" at bounding box center [584, 327] width 330 height 34
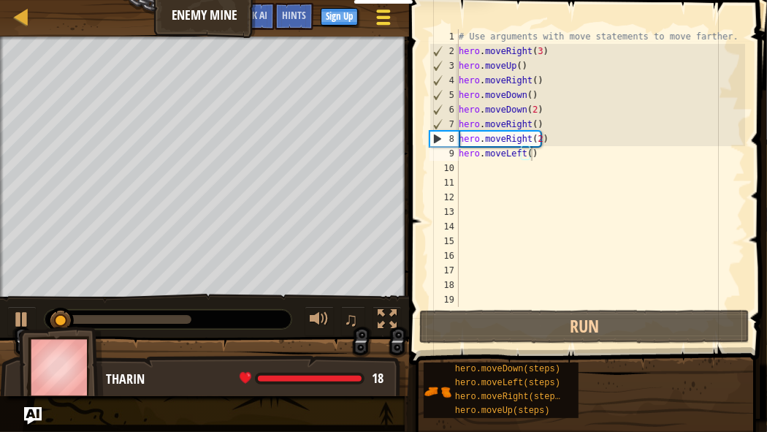
click at [378, 21] on div at bounding box center [383, 17] width 20 height 21
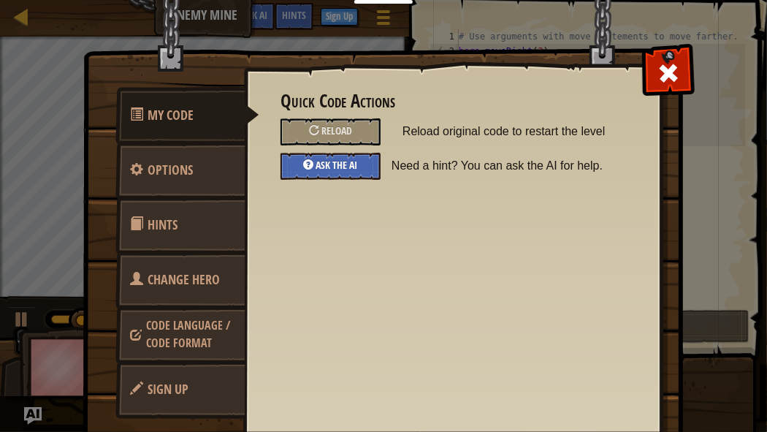
click at [325, 170] on span "Ask the AI" at bounding box center [337, 165] width 42 height 14
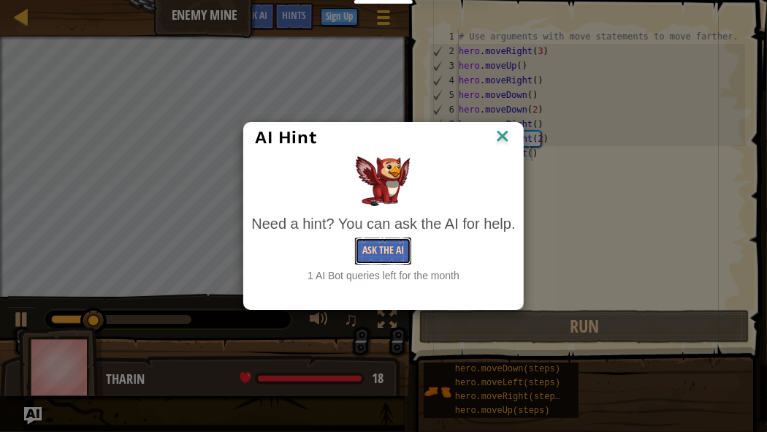
click at [390, 248] on button "Ask the AI" at bounding box center [383, 251] width 56 height 27
